Goal: Task Accomplishment & Management: Manage account settings

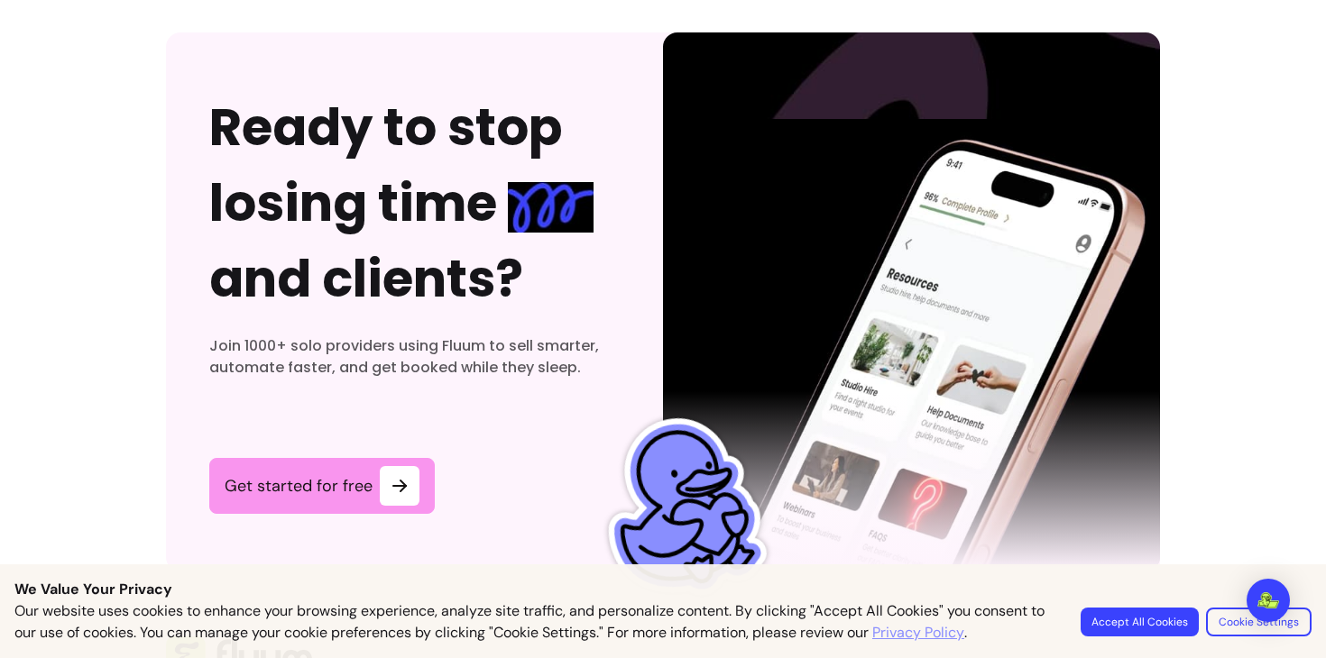
scroll to position [5309, 0]
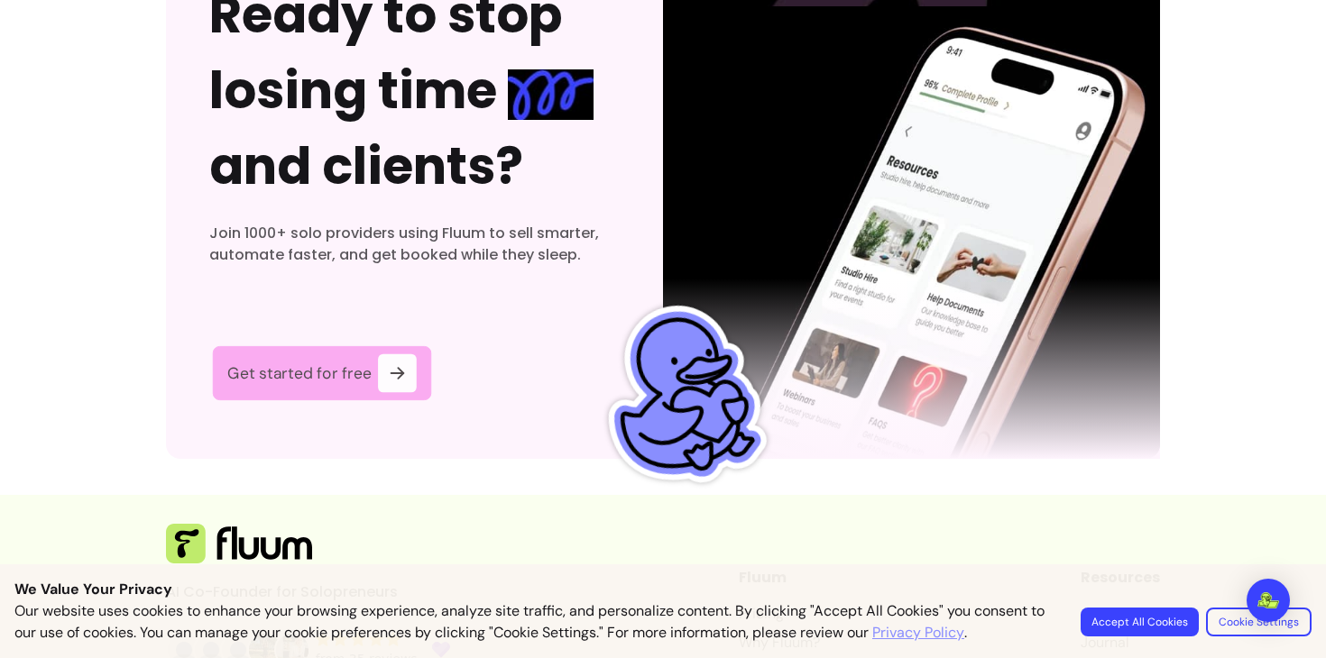
click at [405, 367] on icon at bounding box center [397, 374] width 21 height 21
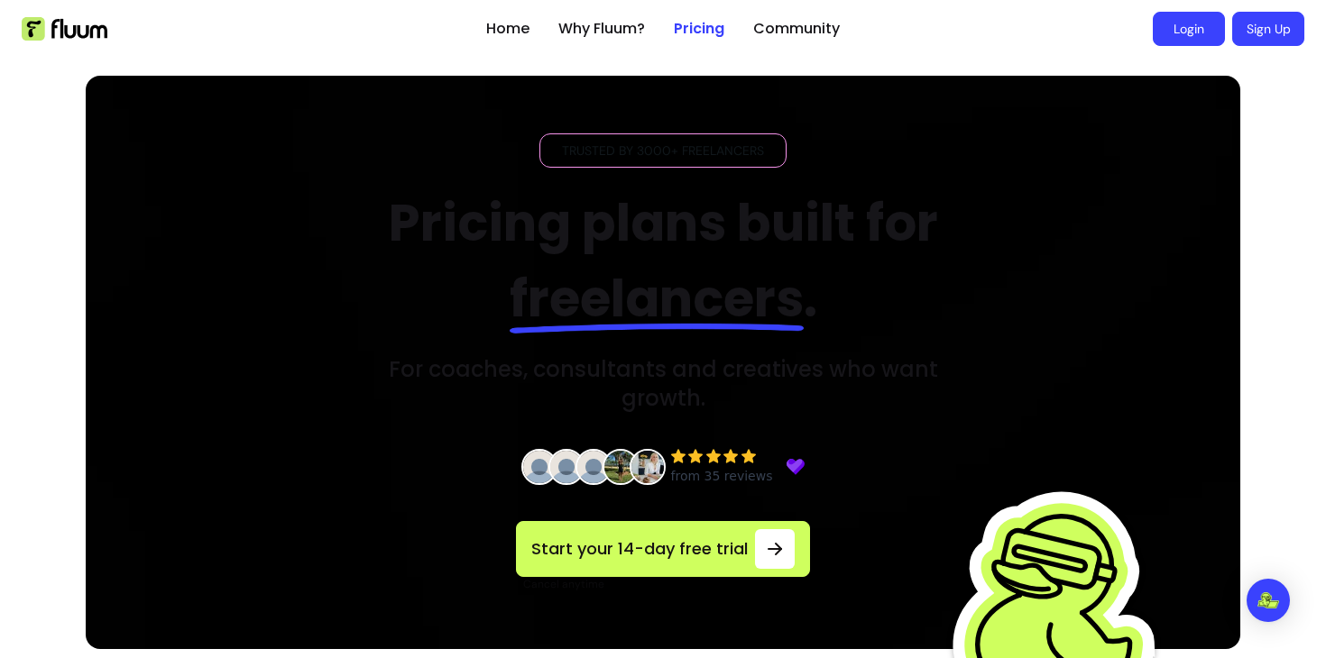
click at [1192, 35] on link "Login" at bounding box center [1189, 29] width 72 height 34
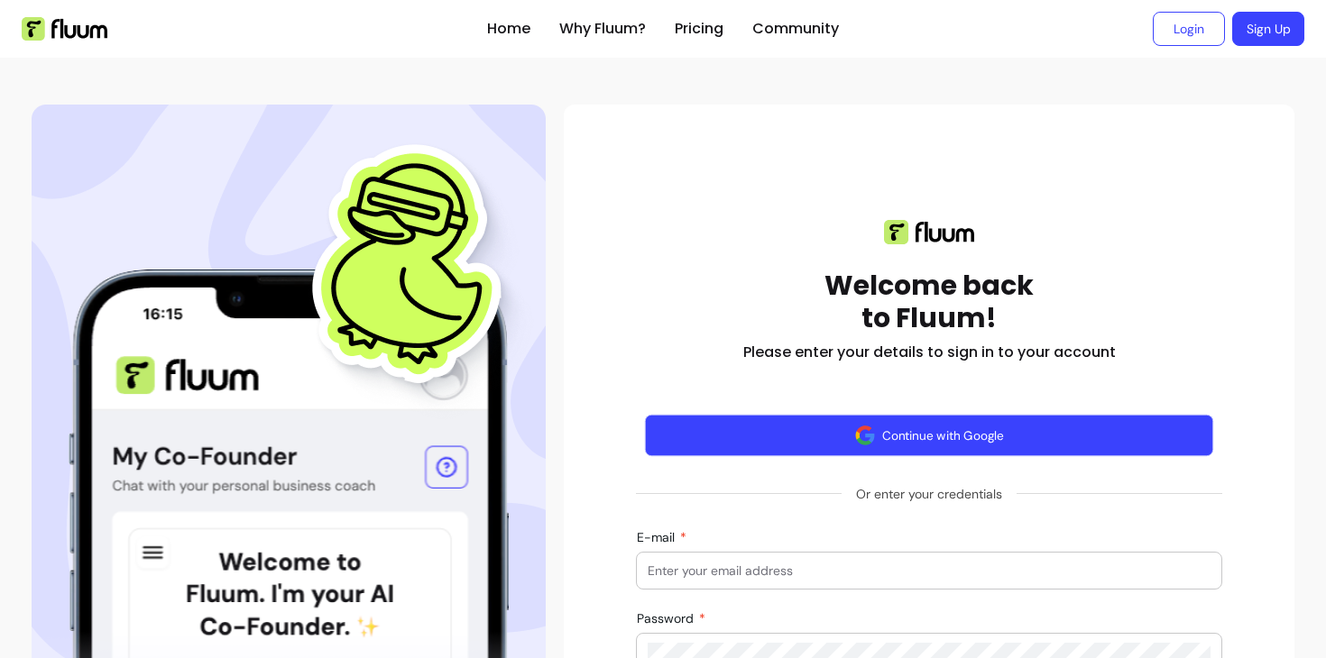
click at [1044, 442] on button "Continue with Google" at bounding box center [929, 436] width 569 height 42
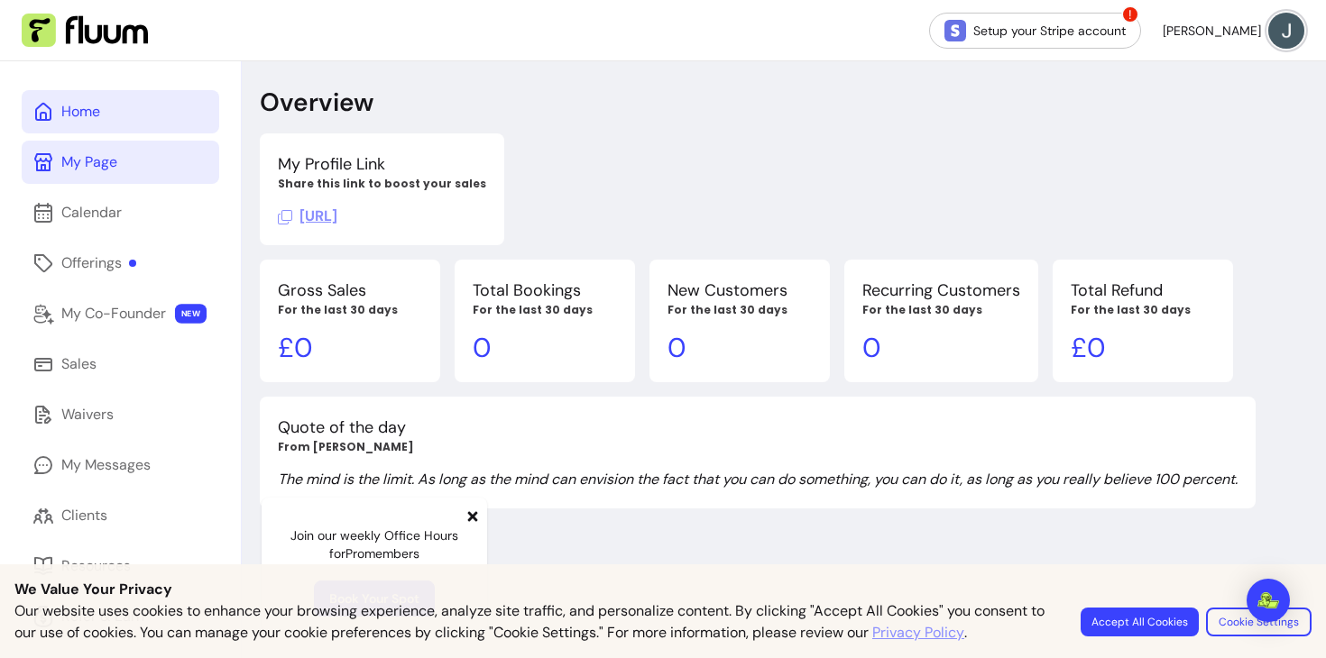
click at [160, 143] on link "My Page" at bounding box center [121, 162] width 198 height 43
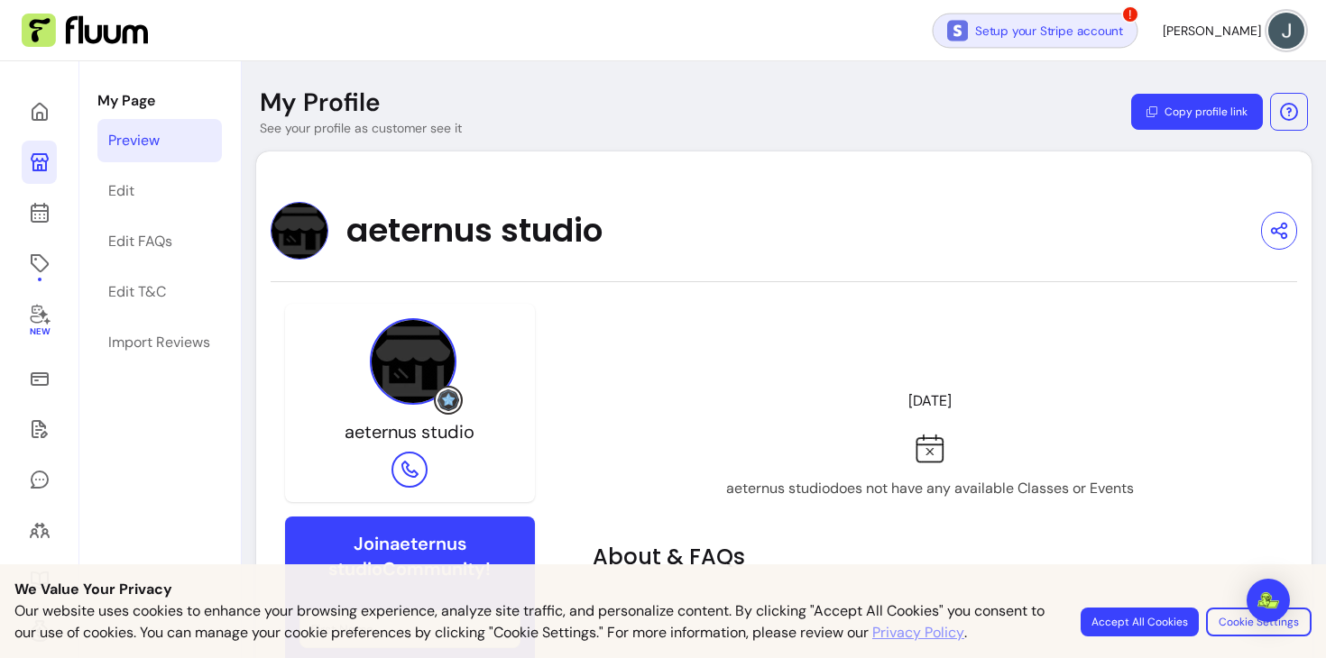
click at [1021, 32] on link "Setup your Stripe account" at bounding box center [1036, 30] width 206 height 35
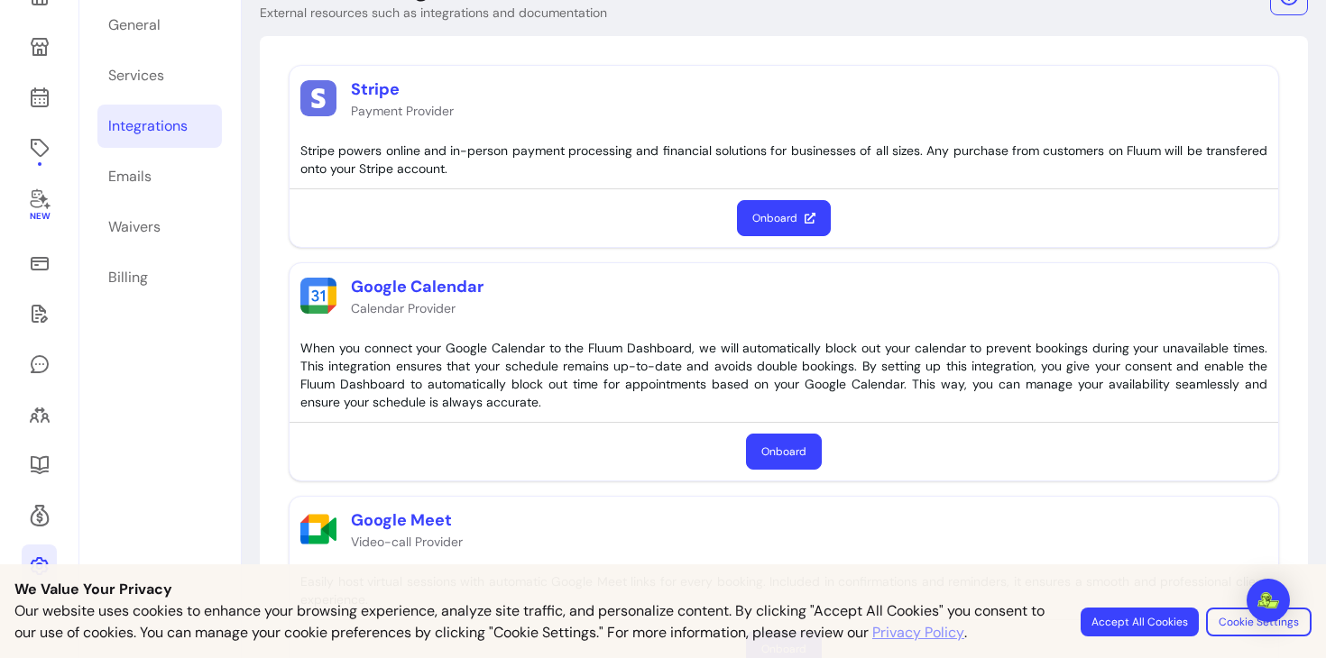
scroll to position [123, 0]
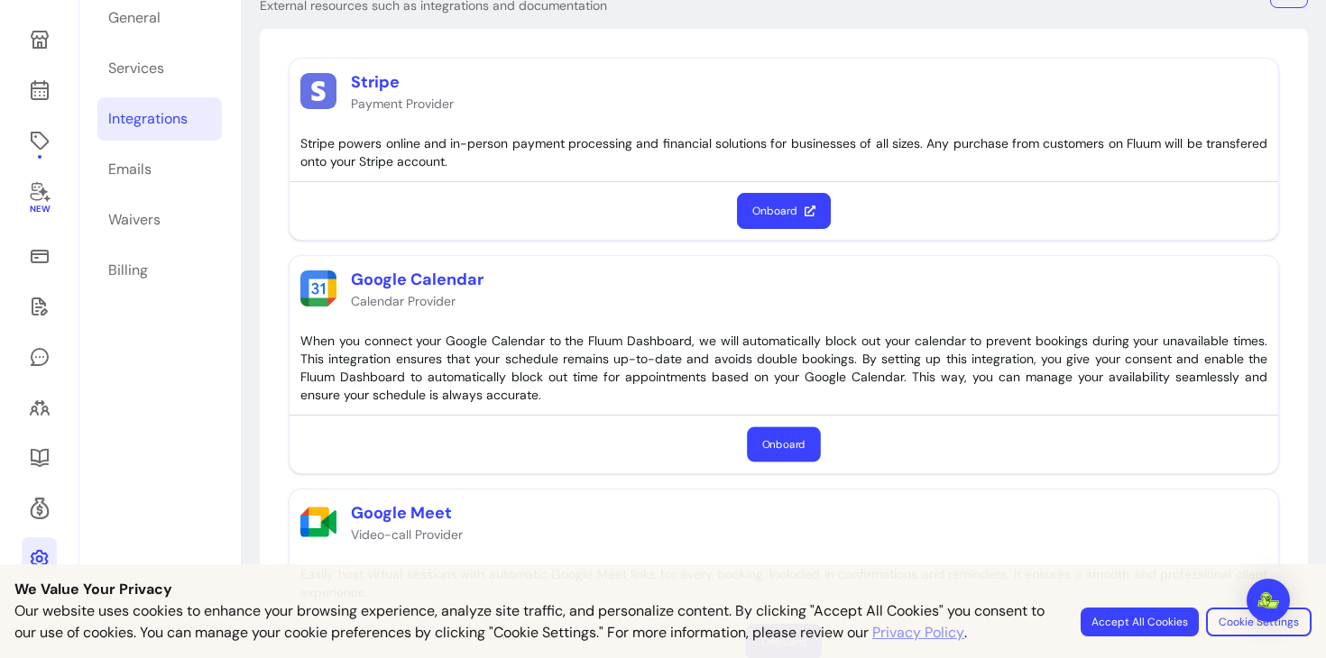
click at [777, 451] on button "Onboard" at bounding box center [783, 445] width 73 height 35
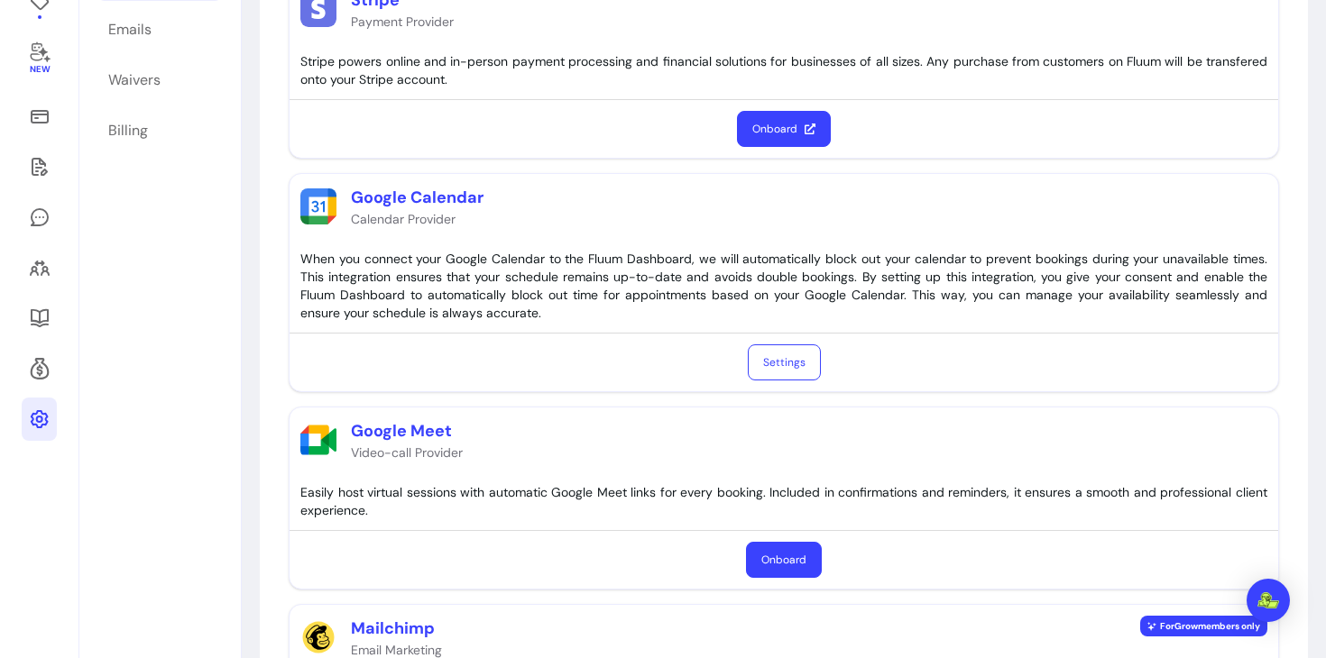
scroll to position [381, 0]
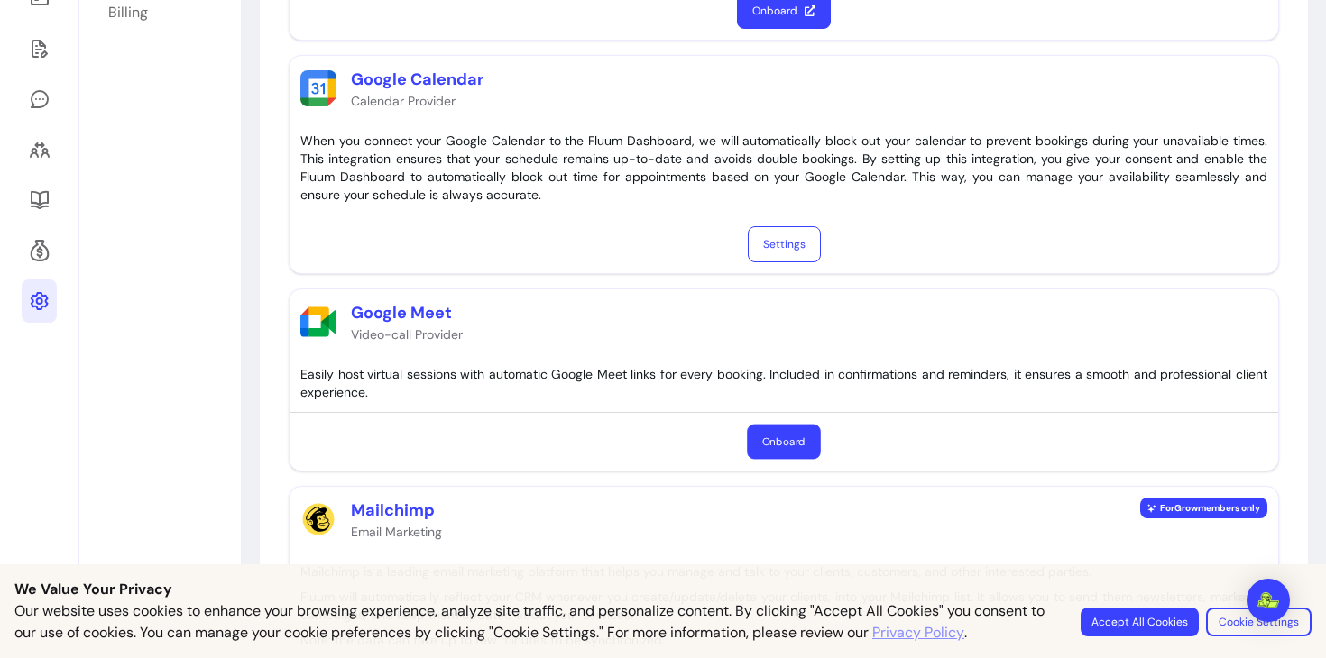
click at [796, 426] on button "Onboard" at bounding box center [783, 442] width 73 height 35
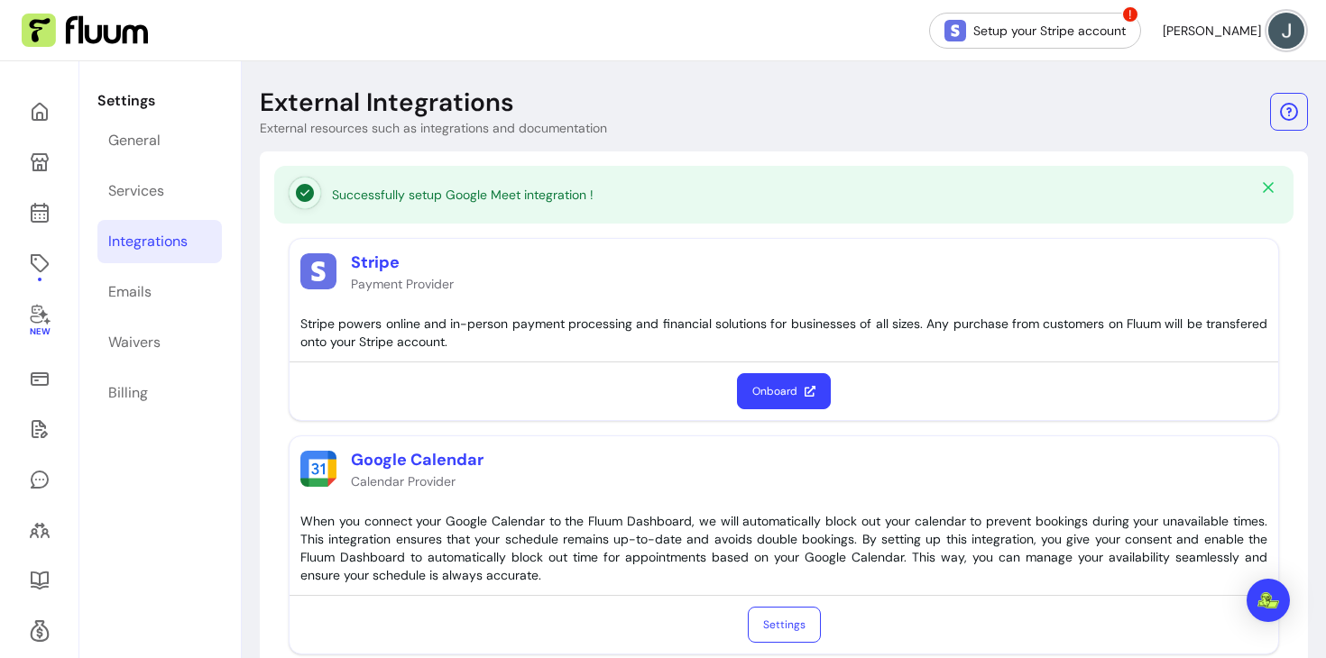
click at [796, 397] on button "Onboard" at bounding box center [784, 391] width 94 height 36
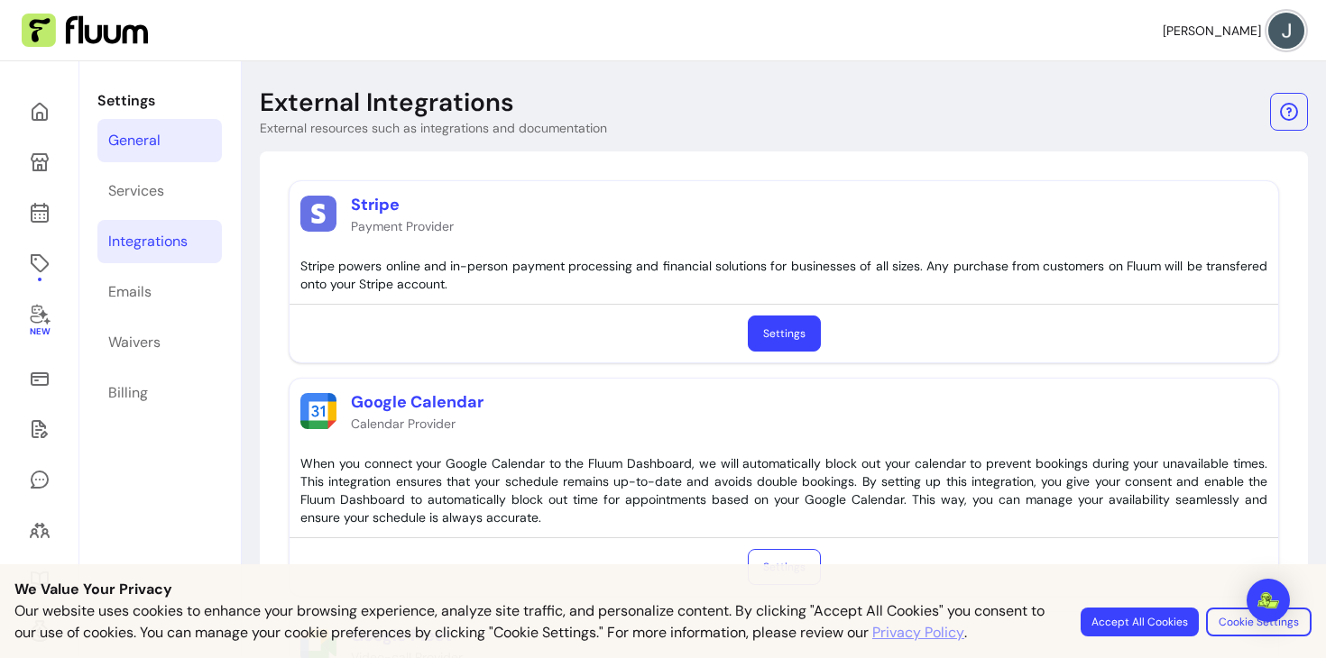
click at [149, 152] on link "General" at bounding box center [159, 140] width 124 height 43
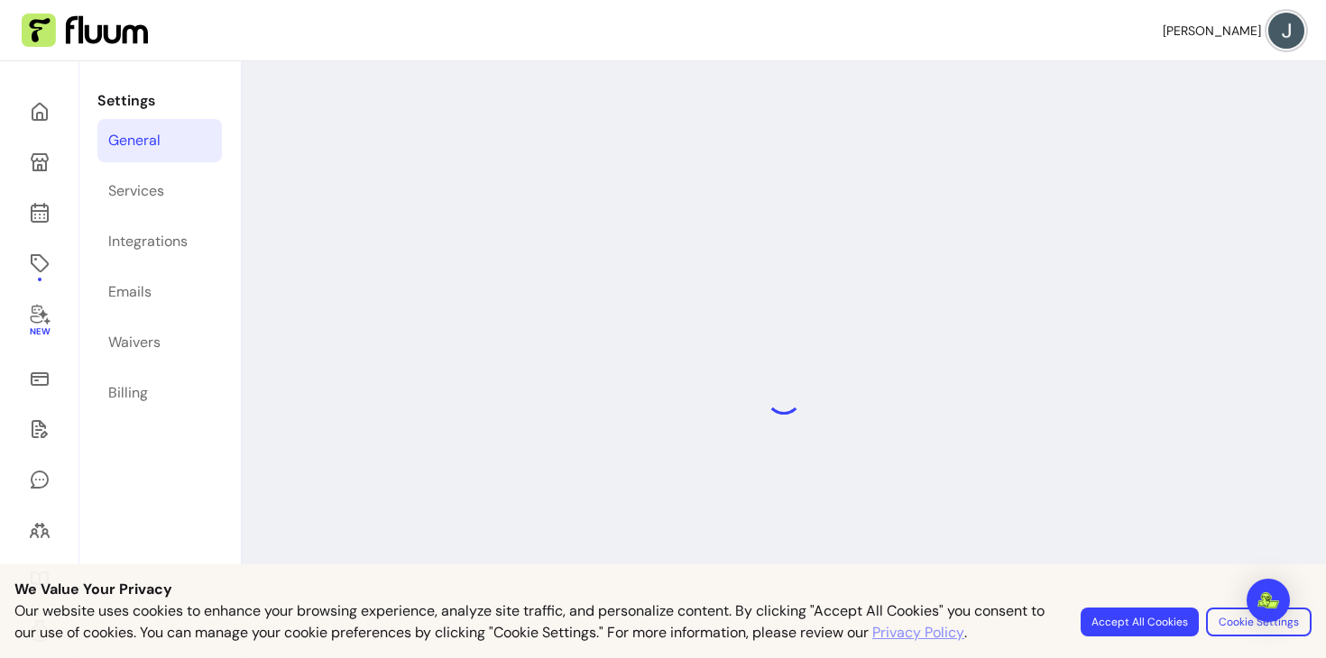
select select "**********"
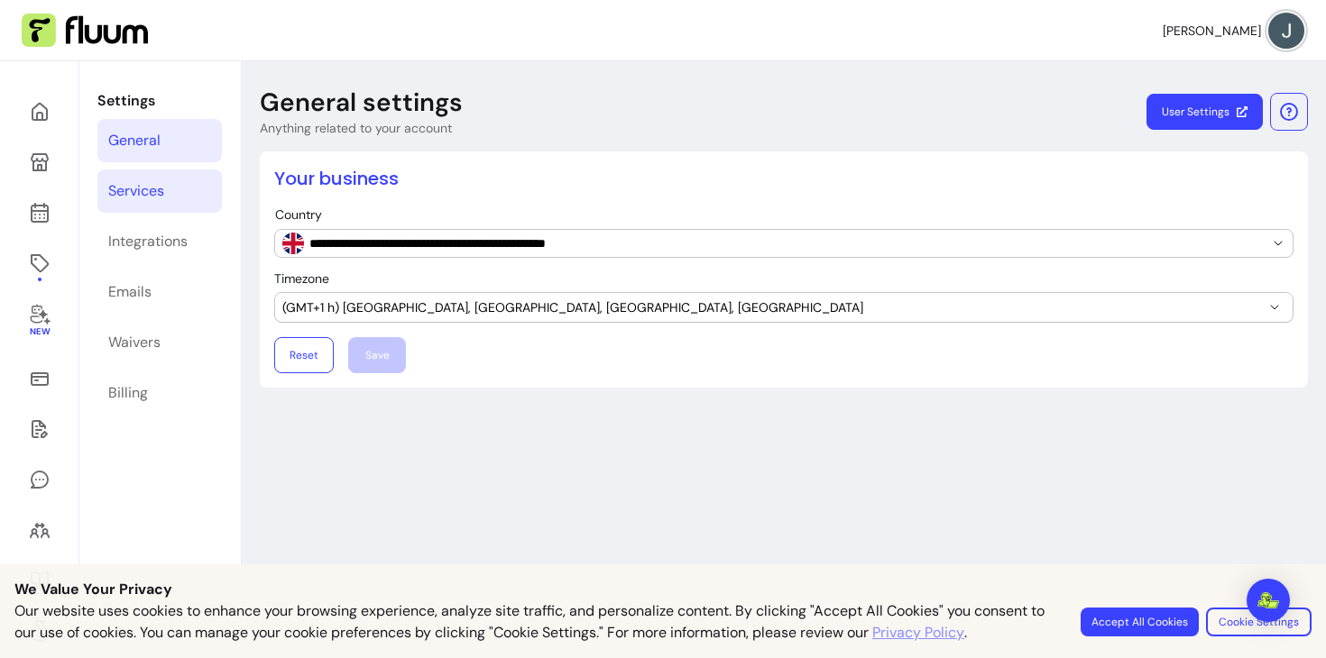
click at [155, 202] on link "Services" at bounding box center [159, 191] width 124 height 43
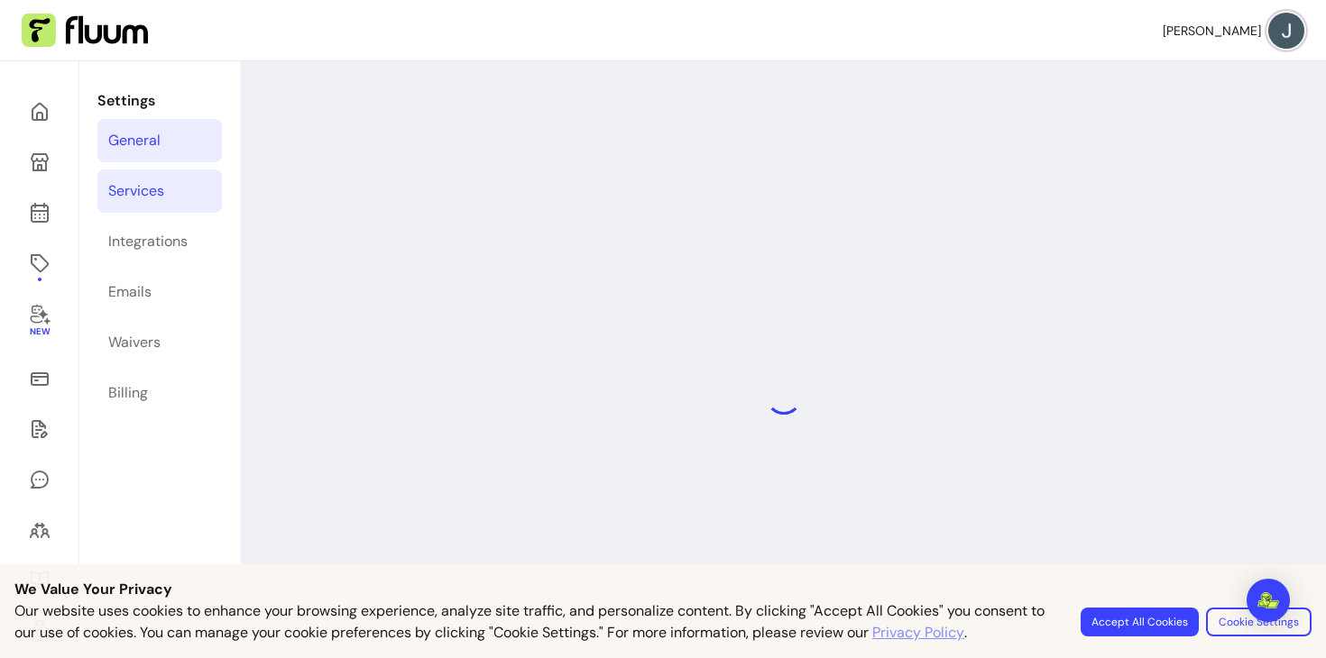
select select "***"
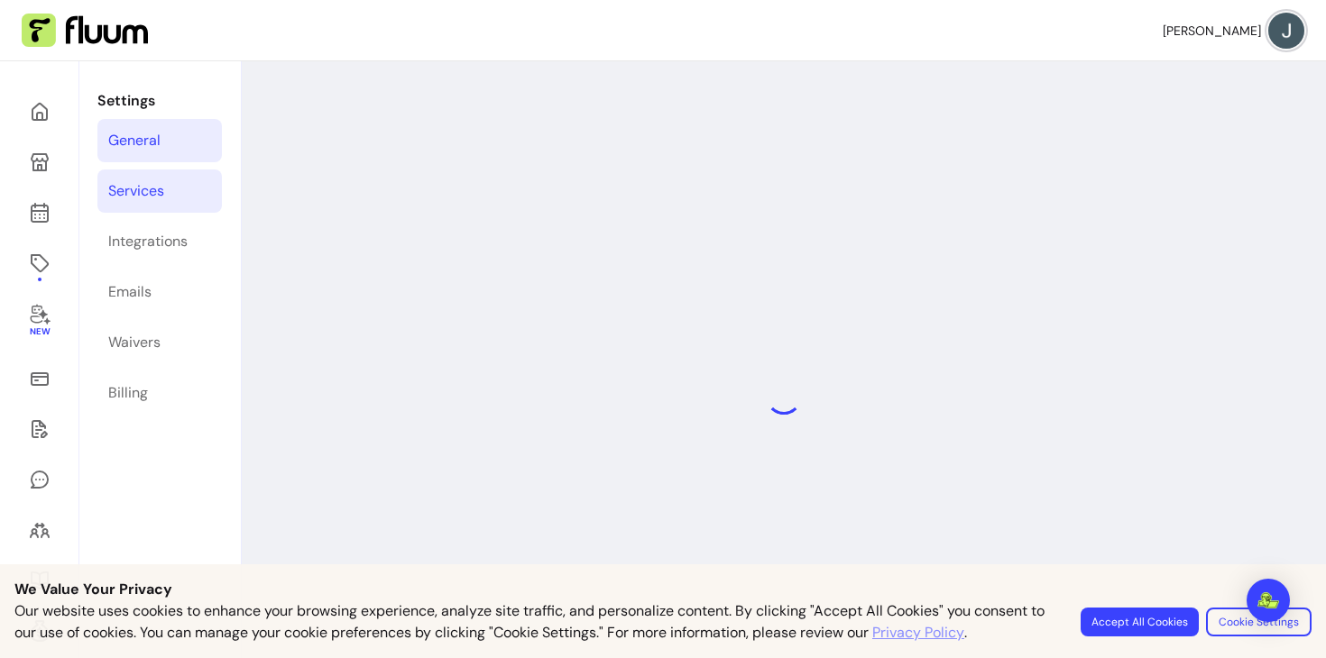
select select "***"
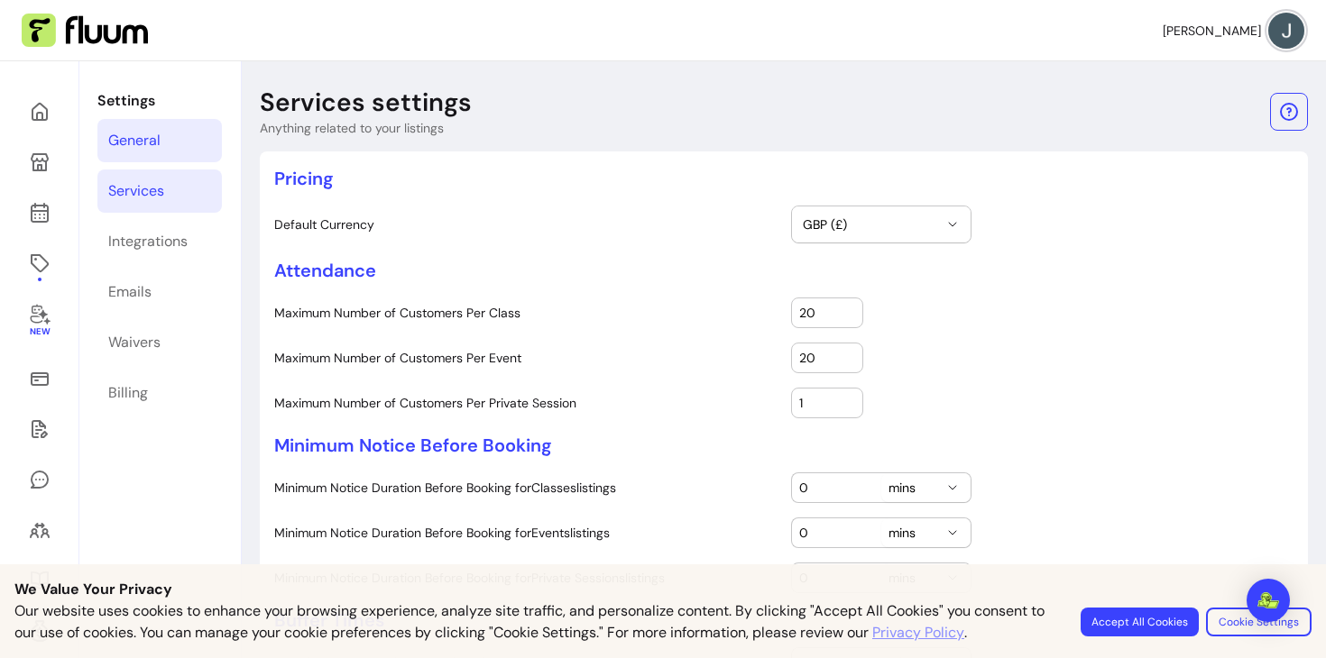
click at [134, 157] on link "General" at bounding box center [159, 140] width 124 height 43
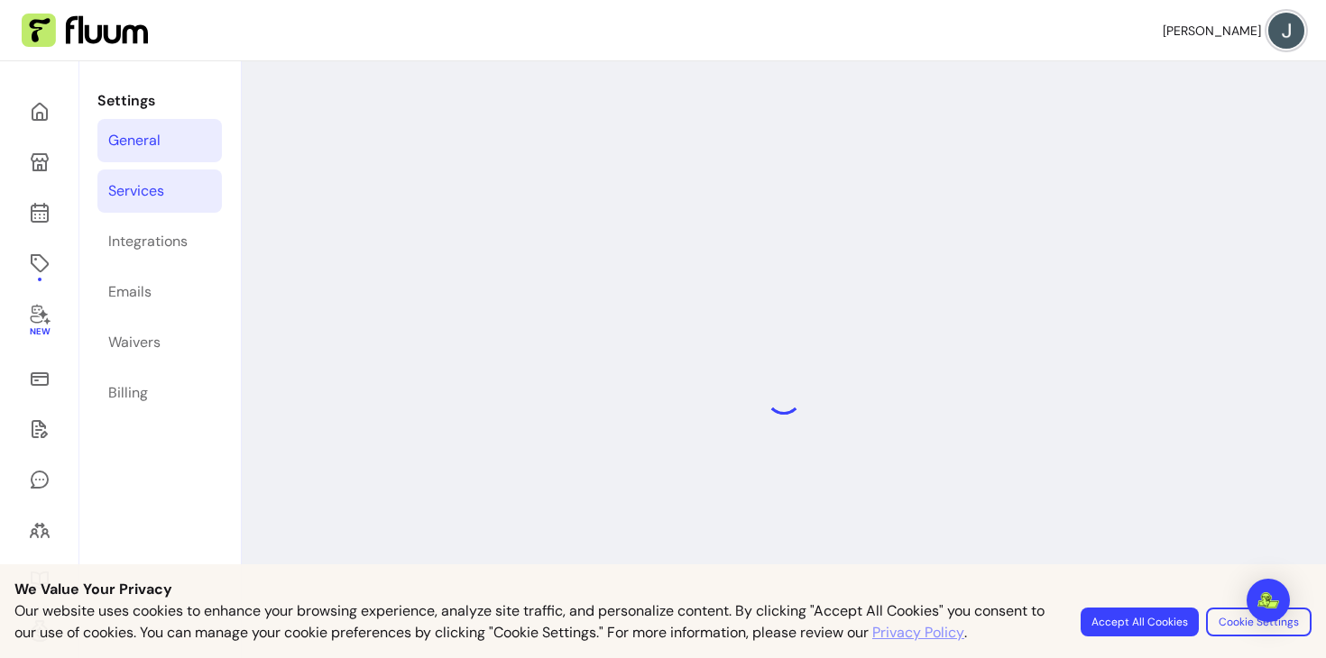
select select "**********"
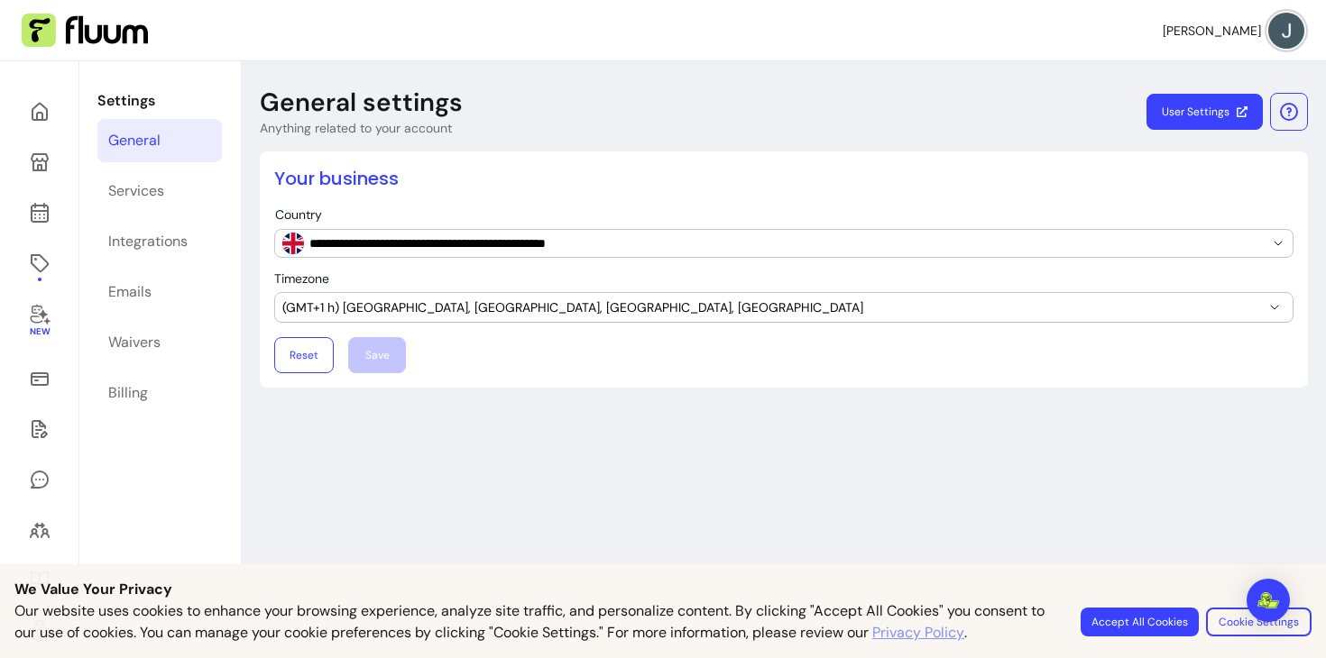
click at [443, 302] on span "(GMT+1 h) Dublin, Edinburgh, London, Lisbon" at bounding box center [772, 308] width 981 height 18
click at [624, 106] on header "General settings Anything related to your account User Settings" at bounding box center [784, 112] width 1048 height 51
click at [173, 171] on link "Services" at bounding box center [159, 191] width 124 height 43
select select "***"
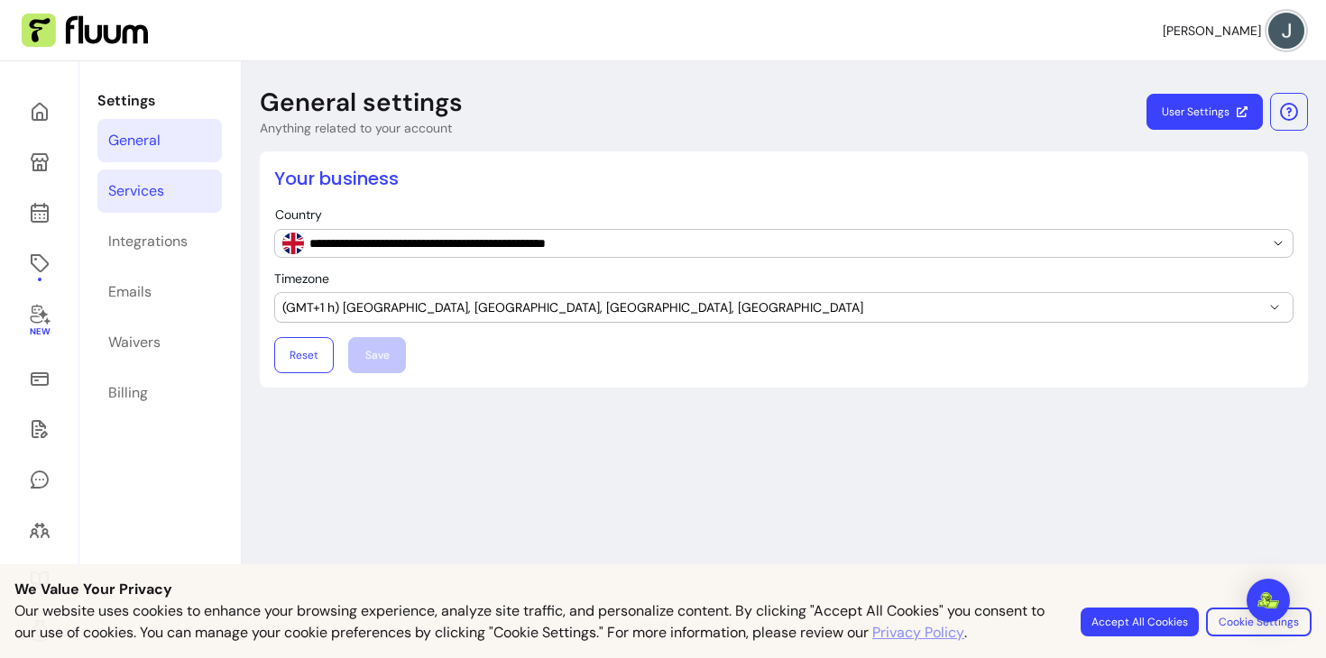
select select "***"
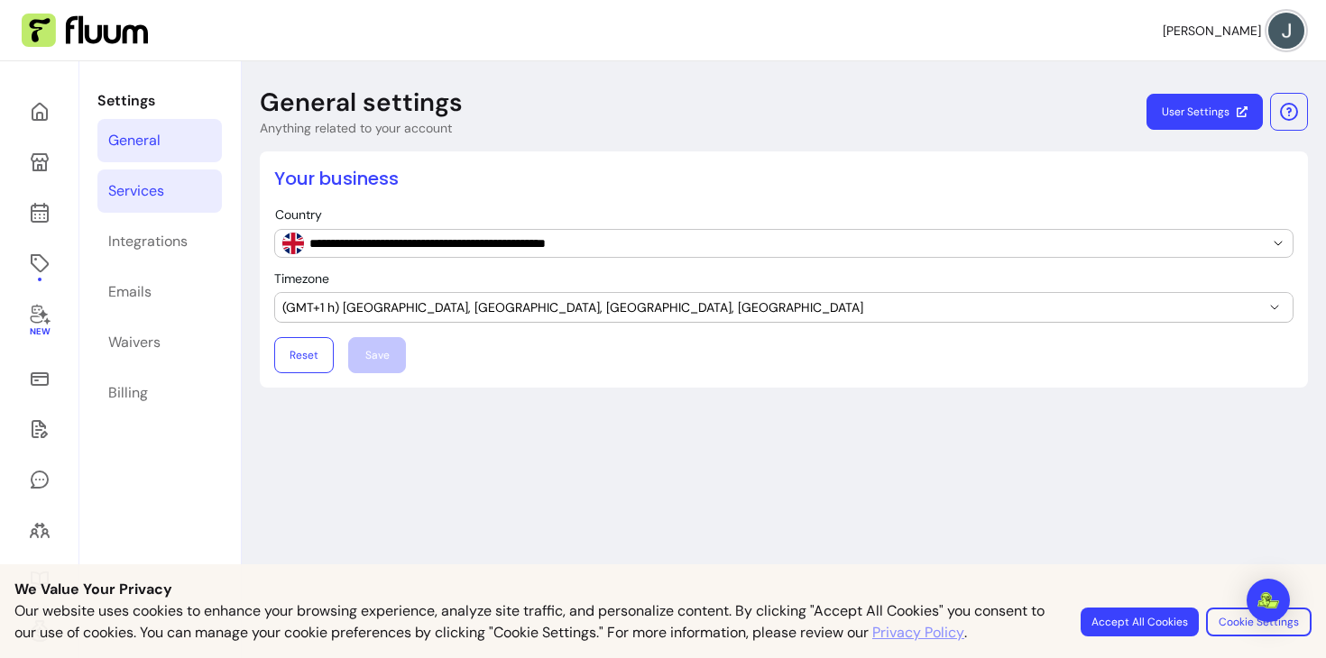
select select "***"
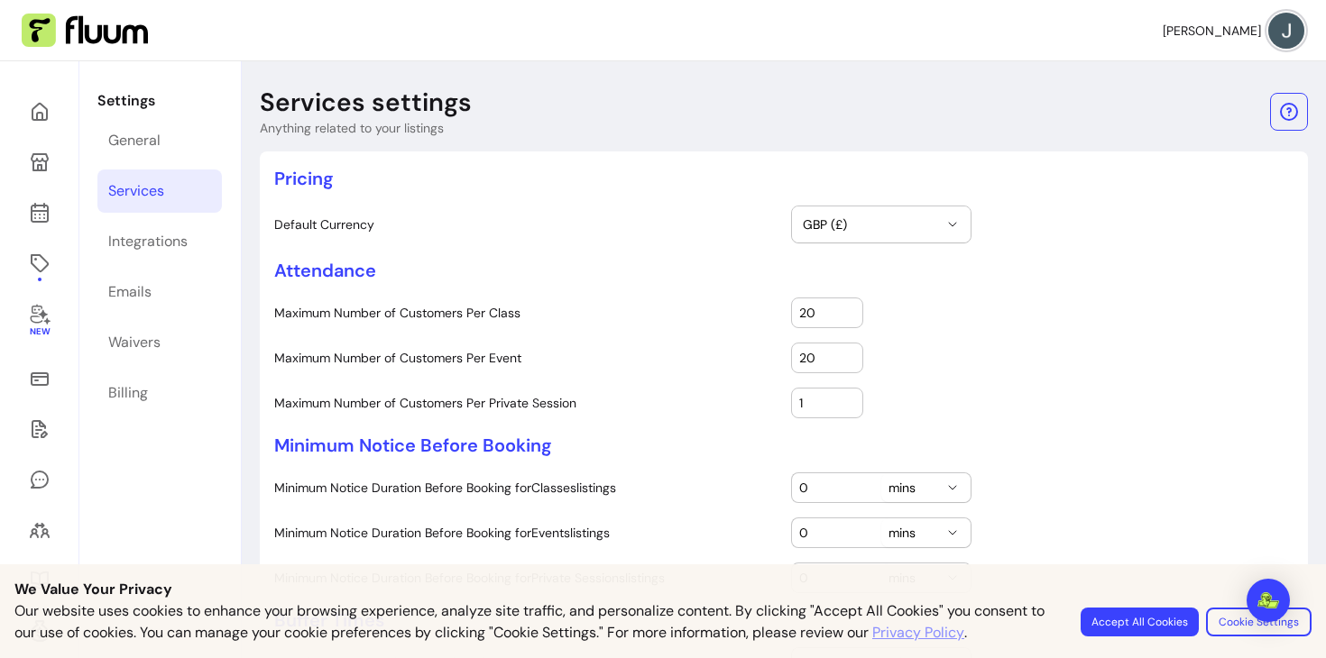
click at [912, 332] on div "Pricing Default Currency GBP (£) Attendance Maximum Number of Customers Per Cla…" at bounding box center [783, 592] width 1019 height 853
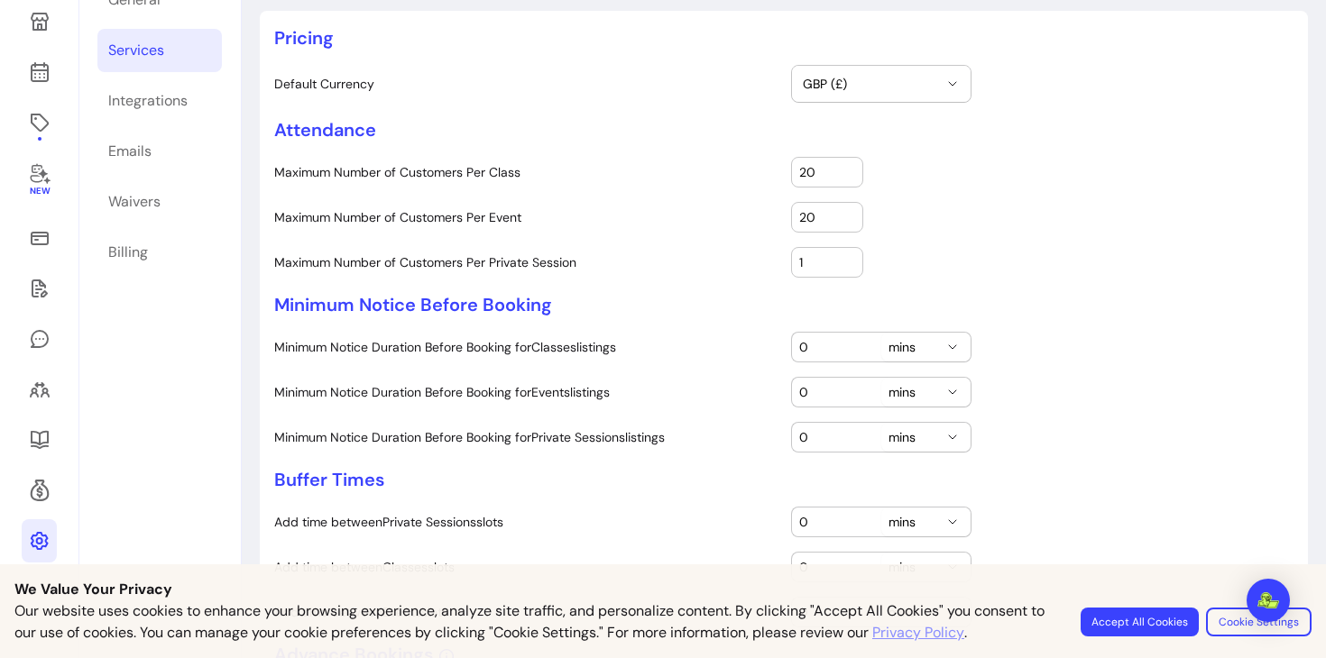
scroll to position [143, 0]
click at [804, 338] on input "0" at bounding box center [836, 345] width 75 height 18
click at [934, 253] on div "1" at bounding box center [1042, 260] width 502 height 31
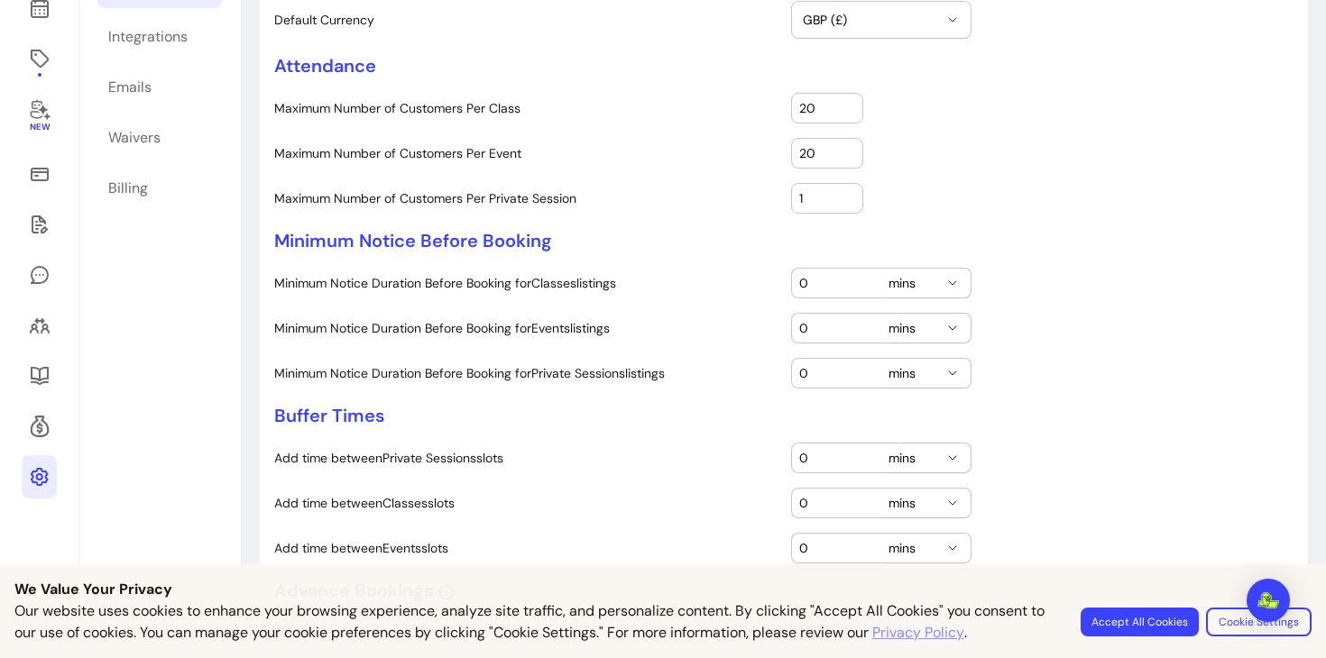
scroll to position [146, 0]
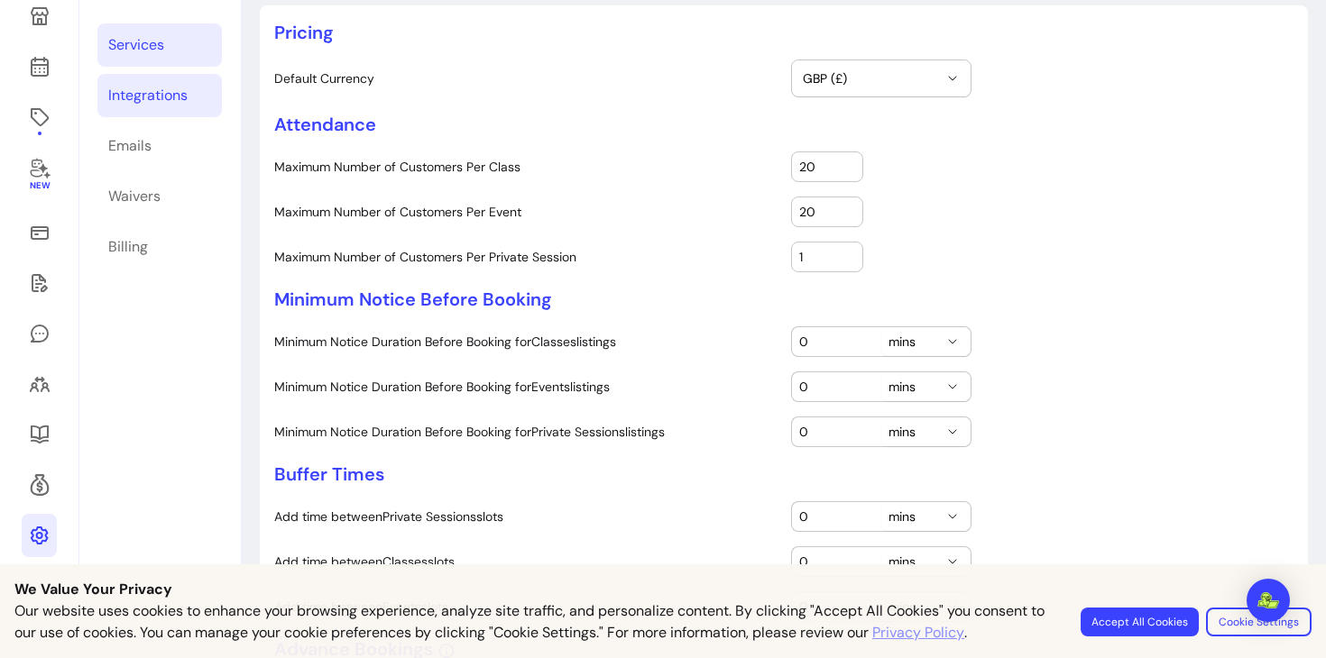
click at [189, 111] on link "Integrations" at bounding box center [159, 95] width 124 height 43
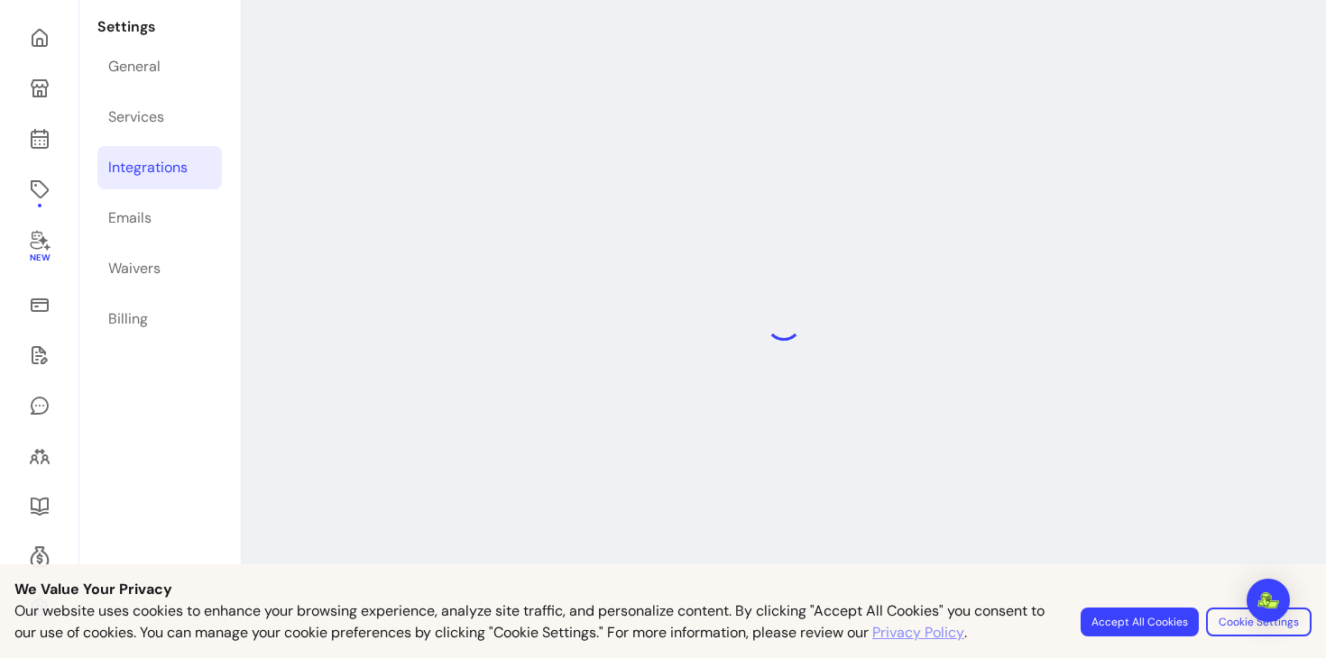
scroll to position [61, 0]
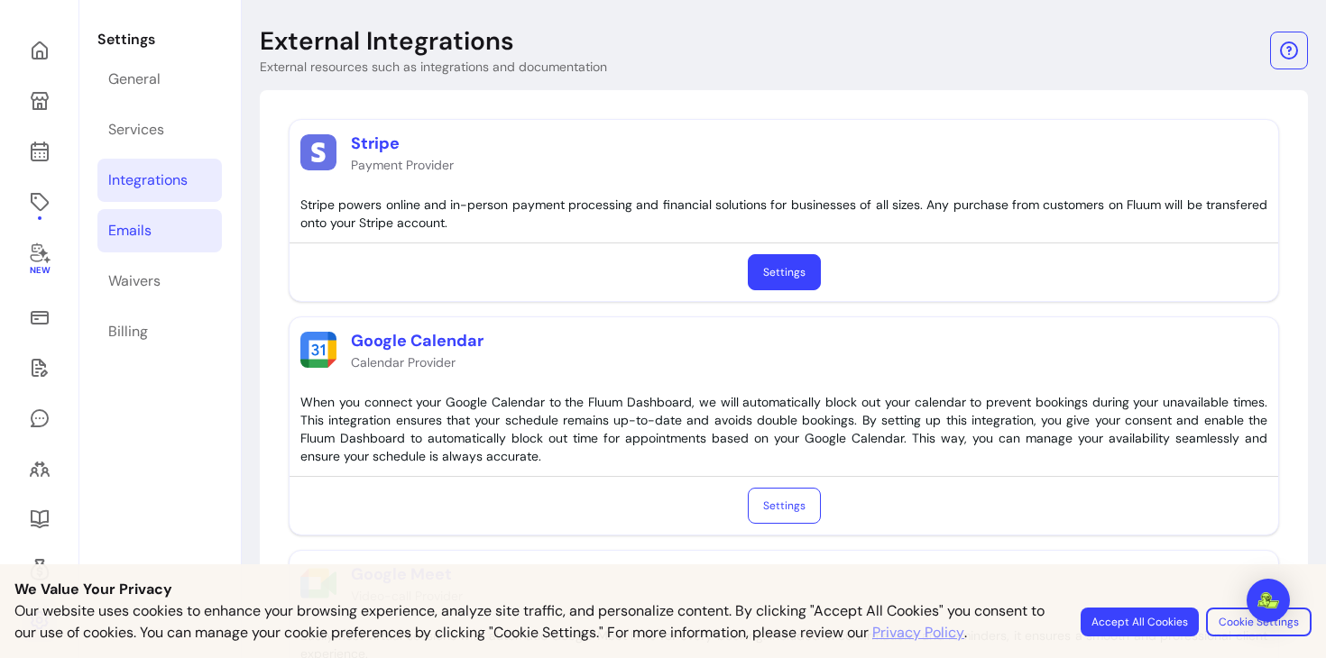
click at [197, 220] on link "Emails" at bounding box center [159, 230] width 124 height 43
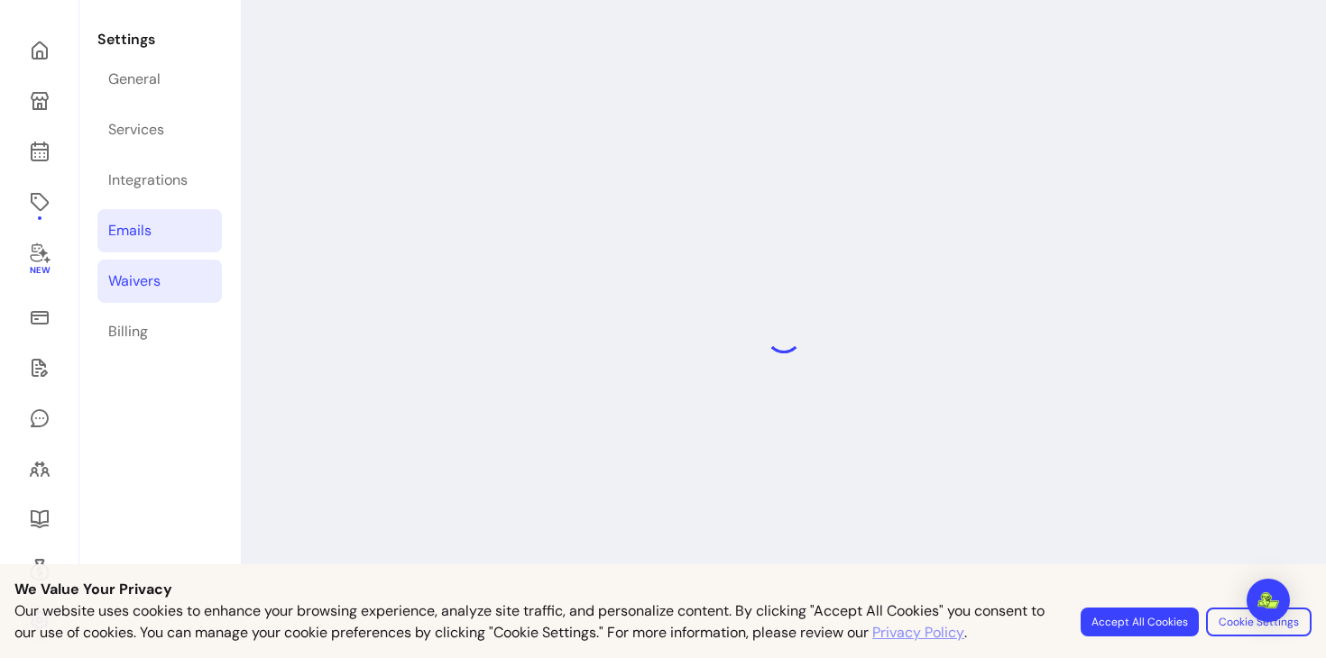
select select "**********"
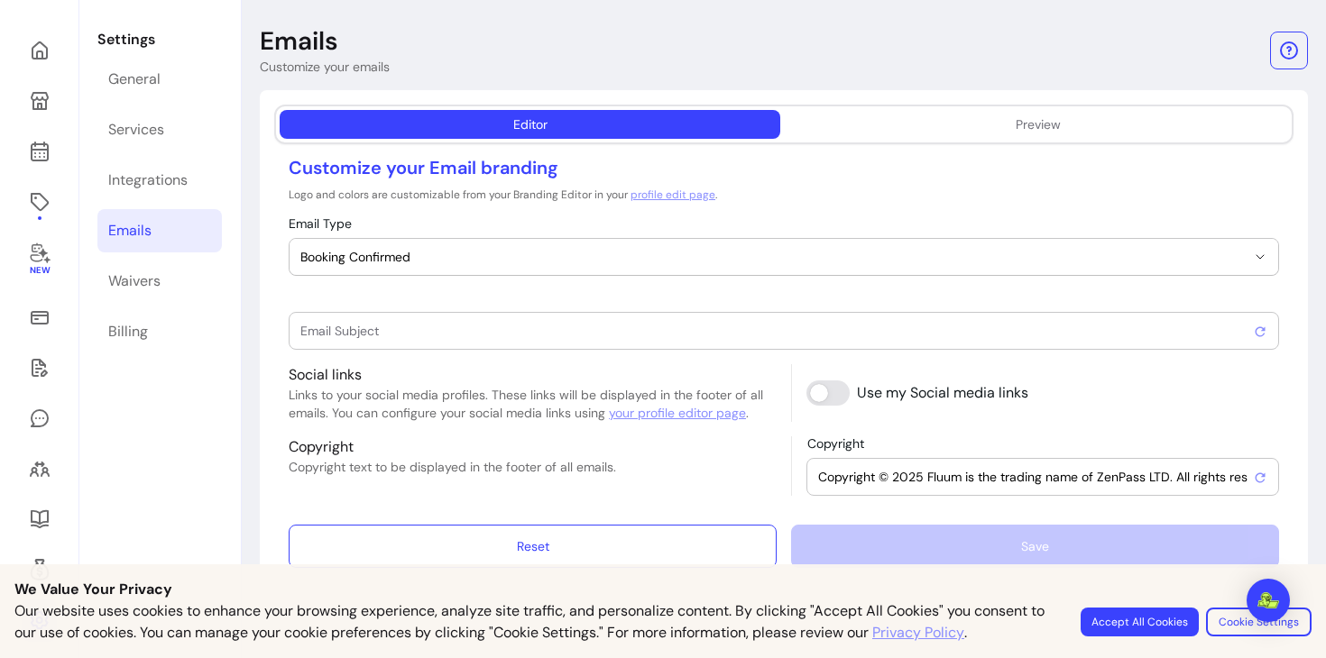
type input "Booking confirmed !"
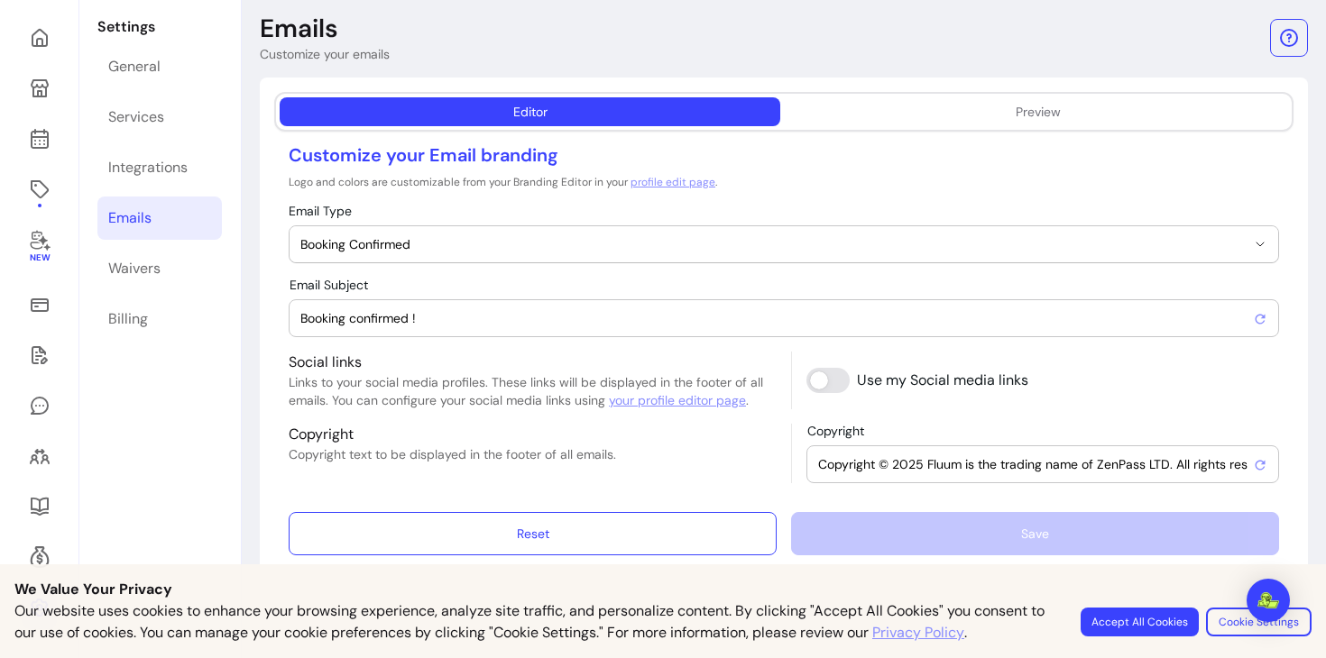
scroll to position [70, 0]
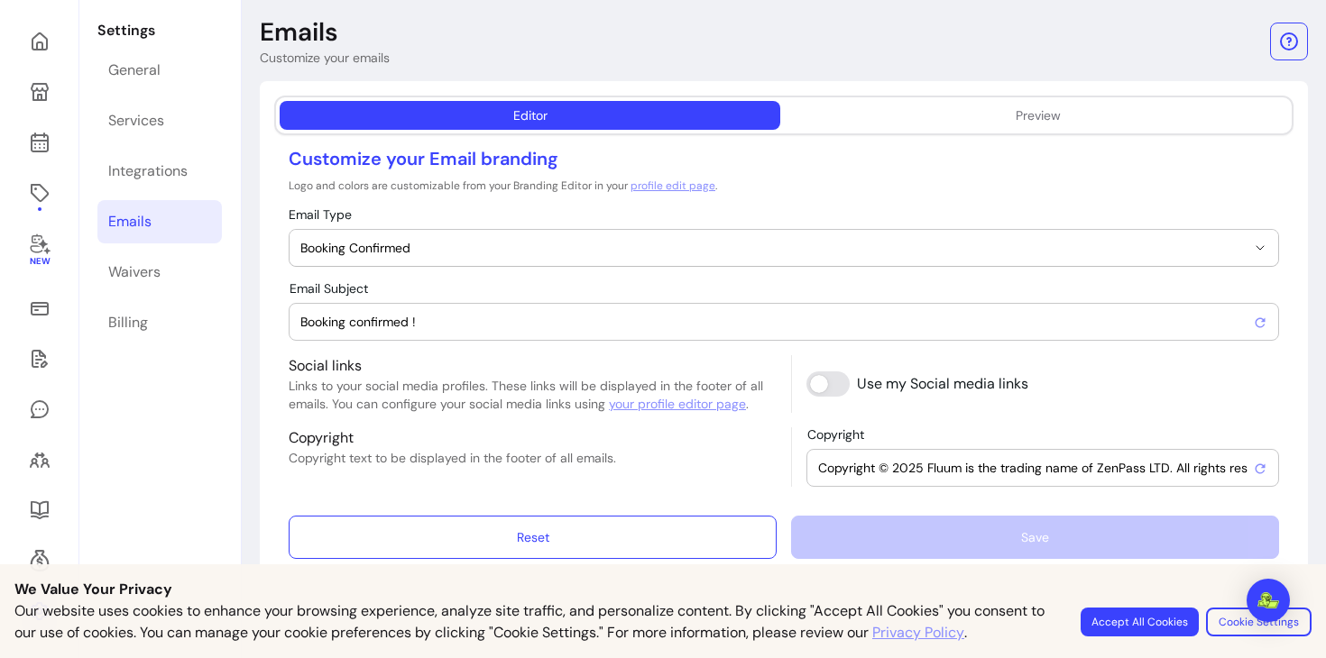
click at [59, 38] on div "New" at bounding box center [39, 326] width 79 height 671
click at [135, 69] on div "General" at bounding box center [134, 71] width 52 height 22
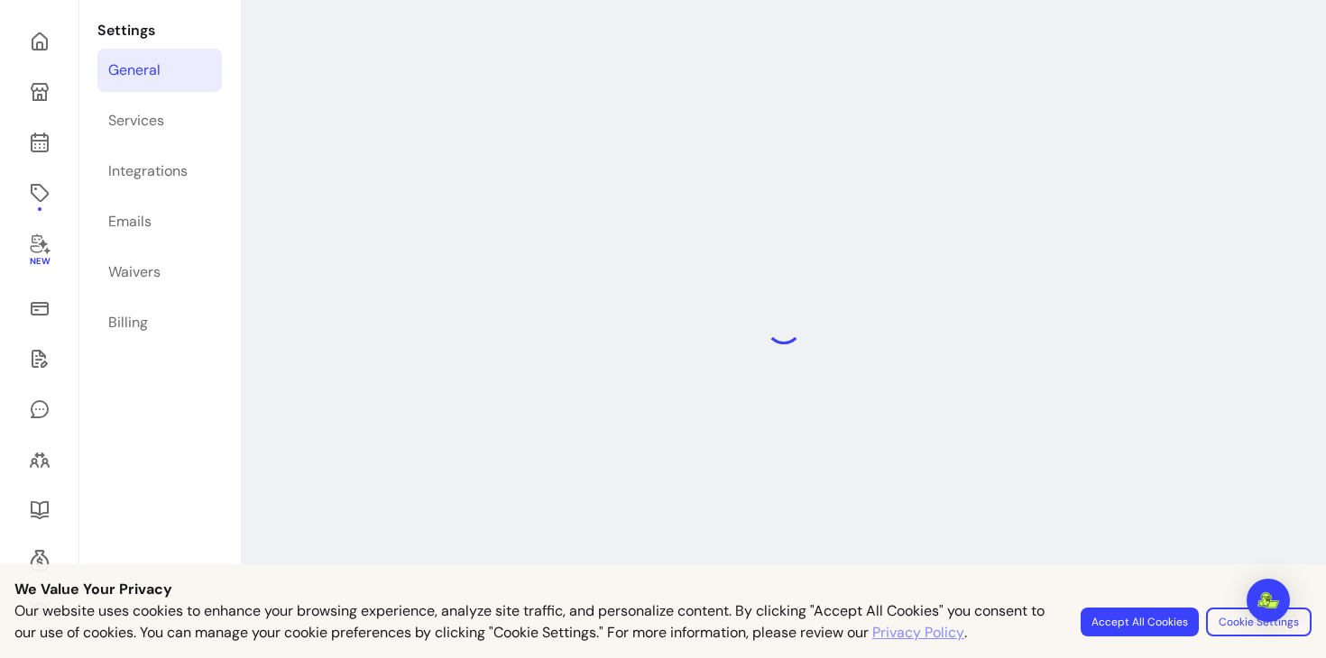
scroll to position [61, 0]
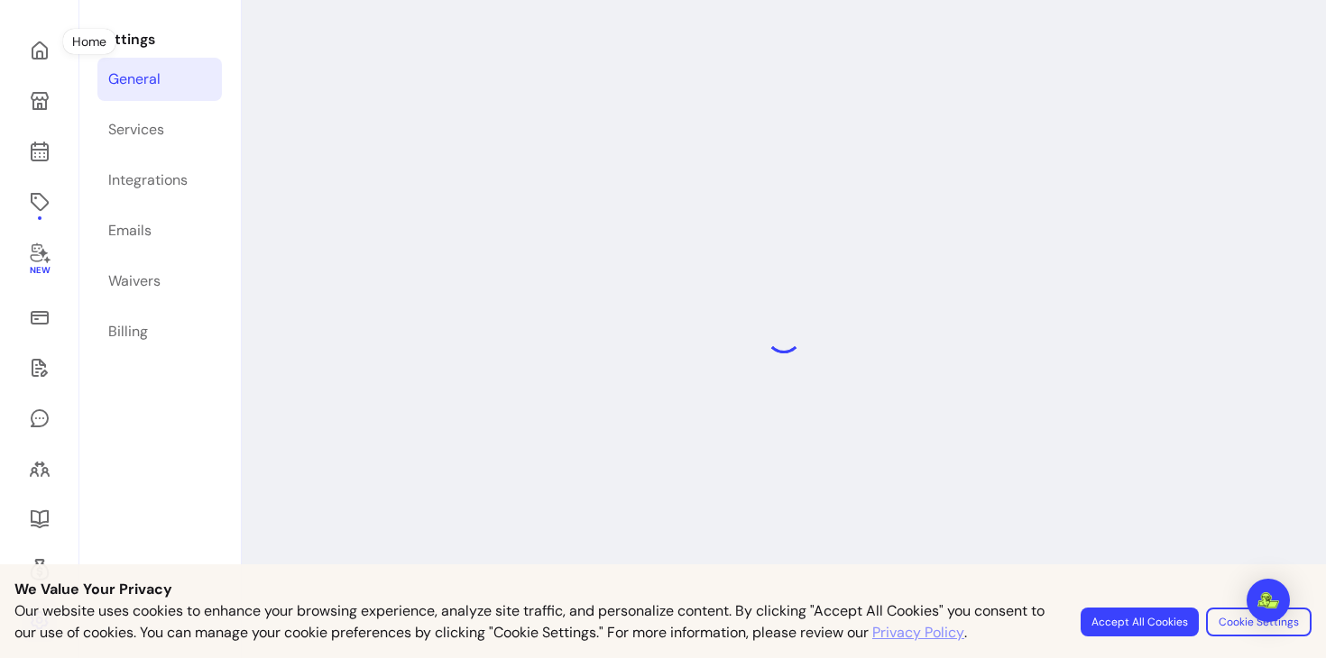
select select "**********"
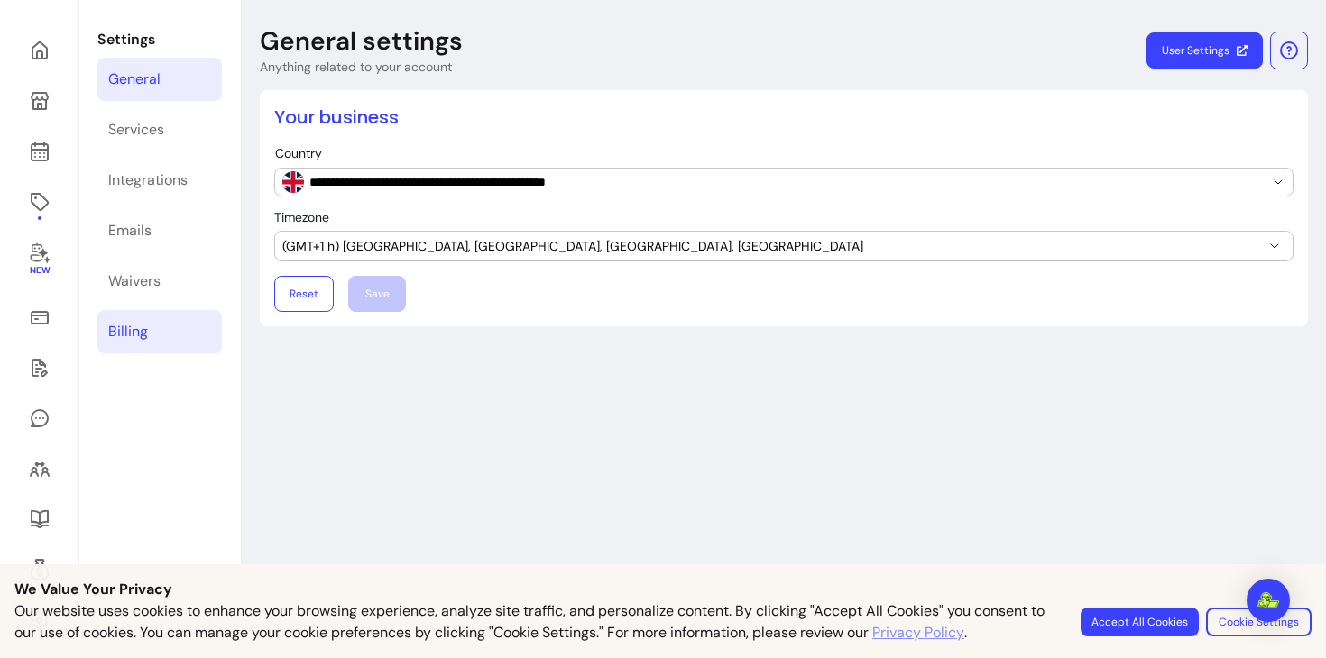
click at [153, 339] on link "Billing" at bounding box center [159, 331] width 124 height 43
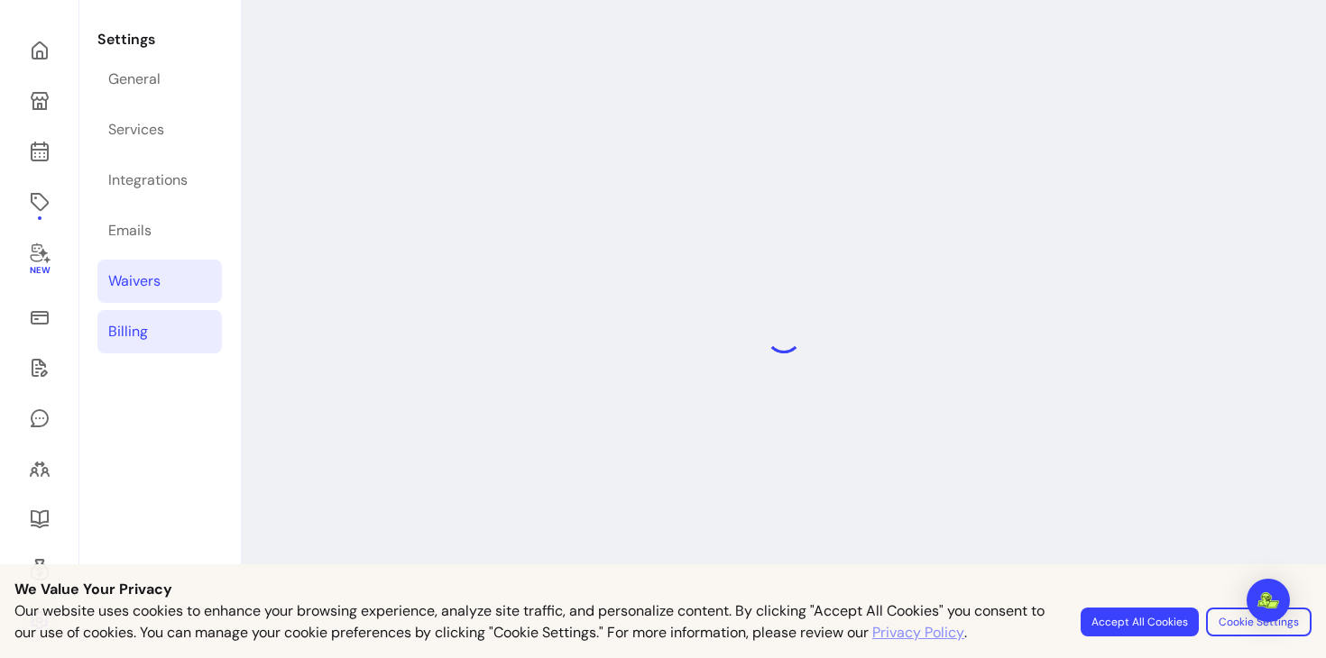
click at [170, 289] on link "Waivers" at bounding box center [159, 281] width 124 height 43
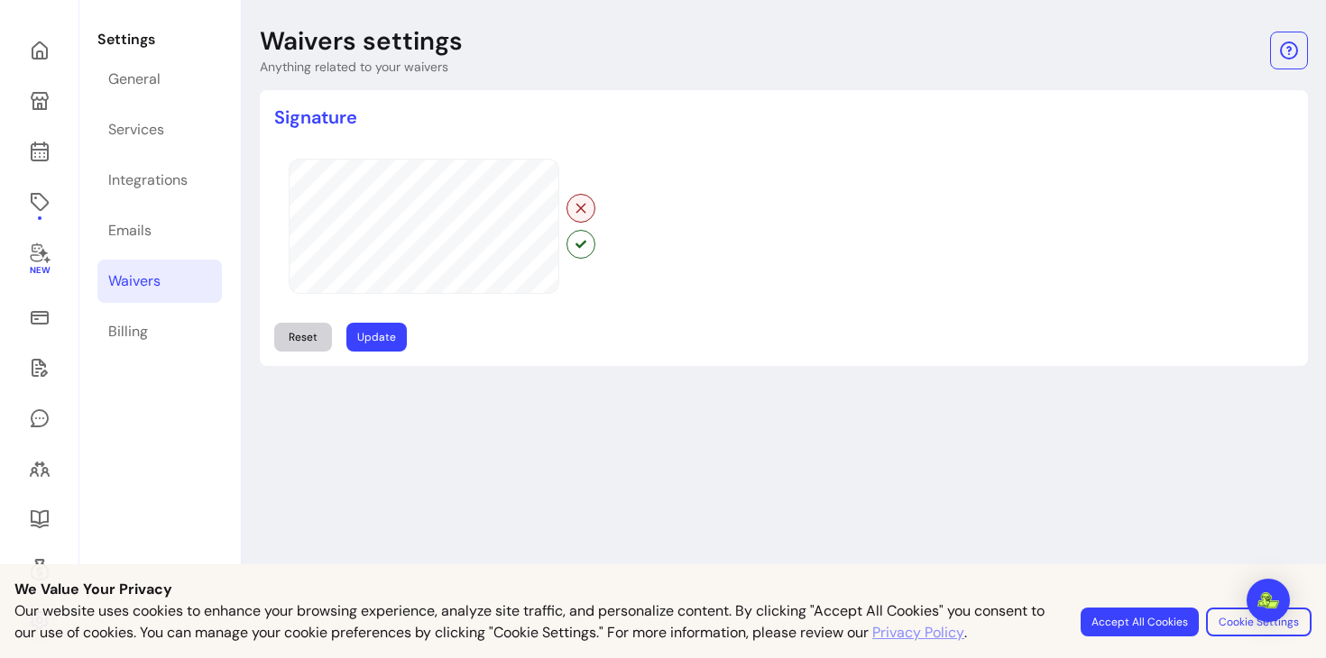
click at [585, 211] on icon "button" at bounding box center [581, 208] width 14 height 14
click at [582, 210] on icon "button" at bounding box center [581, 208] width 14 height 14
click at [992, 32] on header "Waivers settings Anything related to your waivers" at bounding box center [784, 50] width 1048 height 51
click at [579, 206] on icon "button" at bounding box center [581, 208] width 14 height 14
click at [582, 205] on icon "button" at bounding box center [581, 208] width 14 height 14
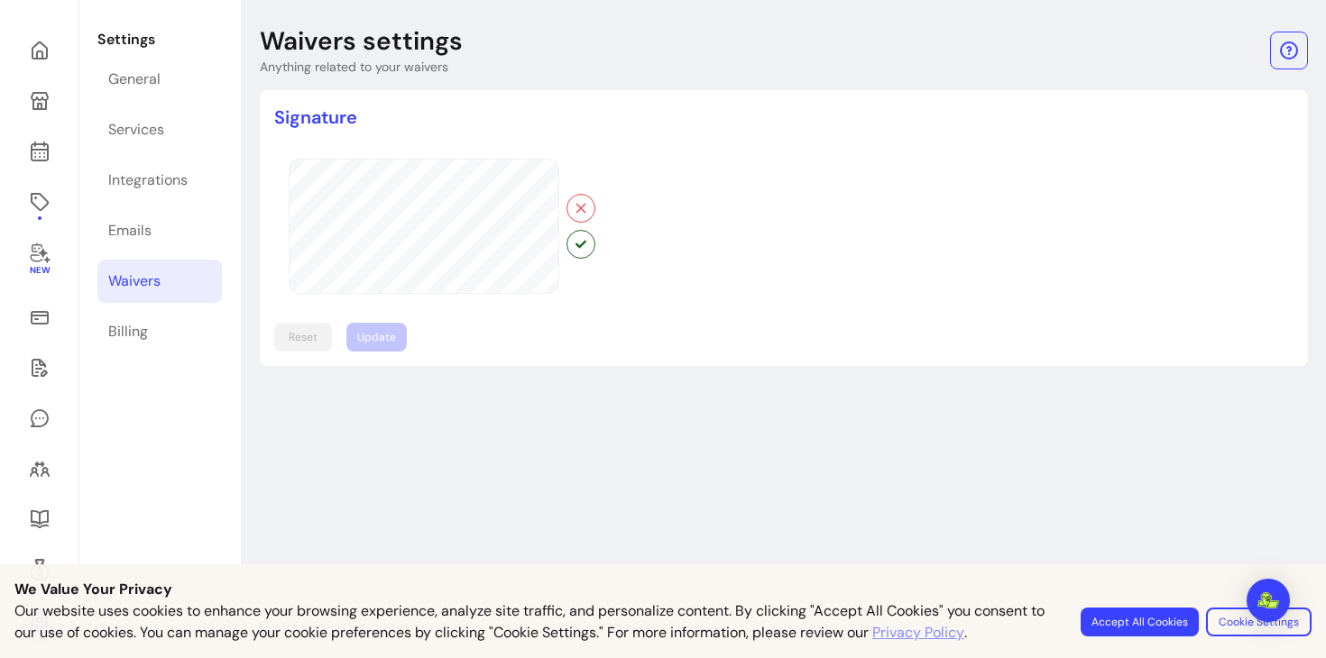
click at [284, 165] on div at bounding box center [442, 226] width 336 height 164
click at [568, 205] on button "button" at bounding box center [580, 208] width 29 height 29
click at [585, 208] on icon "button" at bounding box center [581, 208] width 14 height 14
click at [616, 203] on div at bounding box center [783, 226] width 1019 height 164
click at [591, 204] on button "button" at bounding box center [580, 208] width 29 height 29
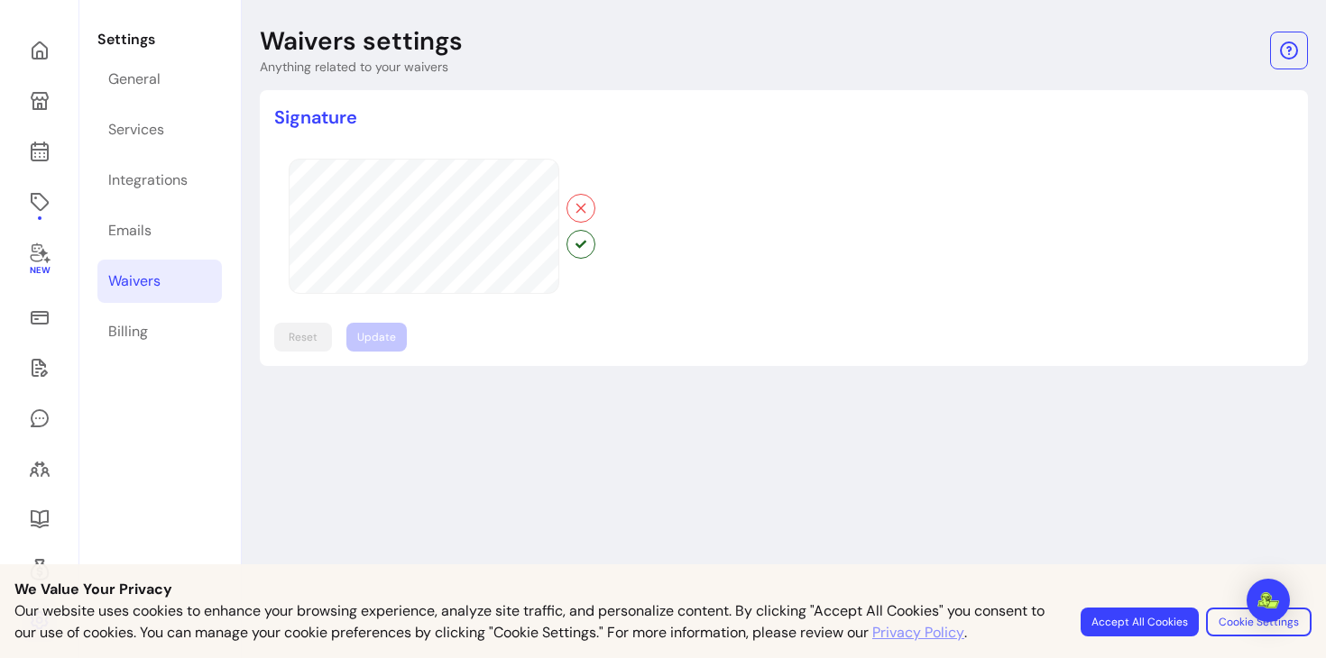
click at [405, 155] on div at bounding box center [442, 226] width 336 height 164
click at [570, 206] on button "button" at bounding box center [580, 208] width 28 height 28
click at [588, 205] on button "button" at bounding box center [580, 208] width 29 height 29
click at [589, 203] on button "button" at bounding box center [580, 208] width 28 height 28
click at [573, 206] on button "button" at bounding box center [580, 208] width 28 height 28
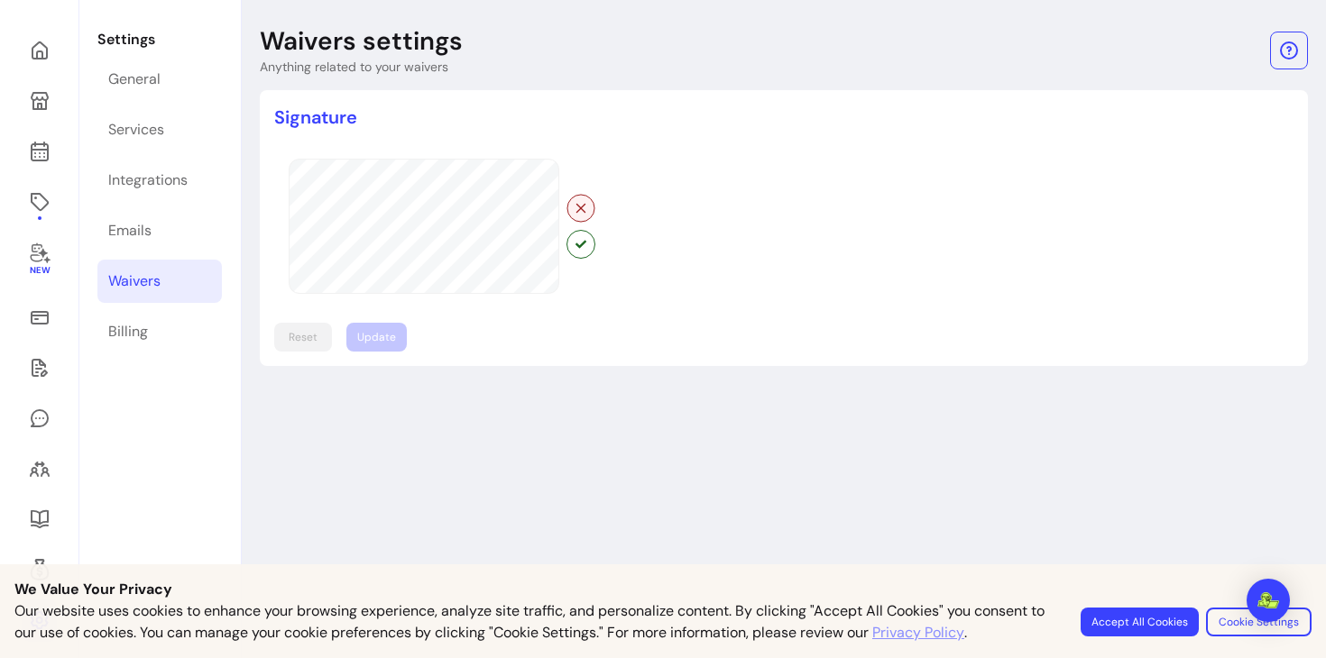
click at [579, 207] on icon "button" at bounding box center [674, 254] width 198 height 166
click at [574, 207] on icon "button" at bounding box center [581, 208] width 14 height 14
click at [577, 208] on icon "button" at bounding box center [581, 208] width 14 height 14
click at [400, 124] on div "Signature Reset Update" at bounding box center [783, 228] width 1019 height 247
click at [584, 213] on icon "button" at bounding box center [677, 255] width 204 height 171
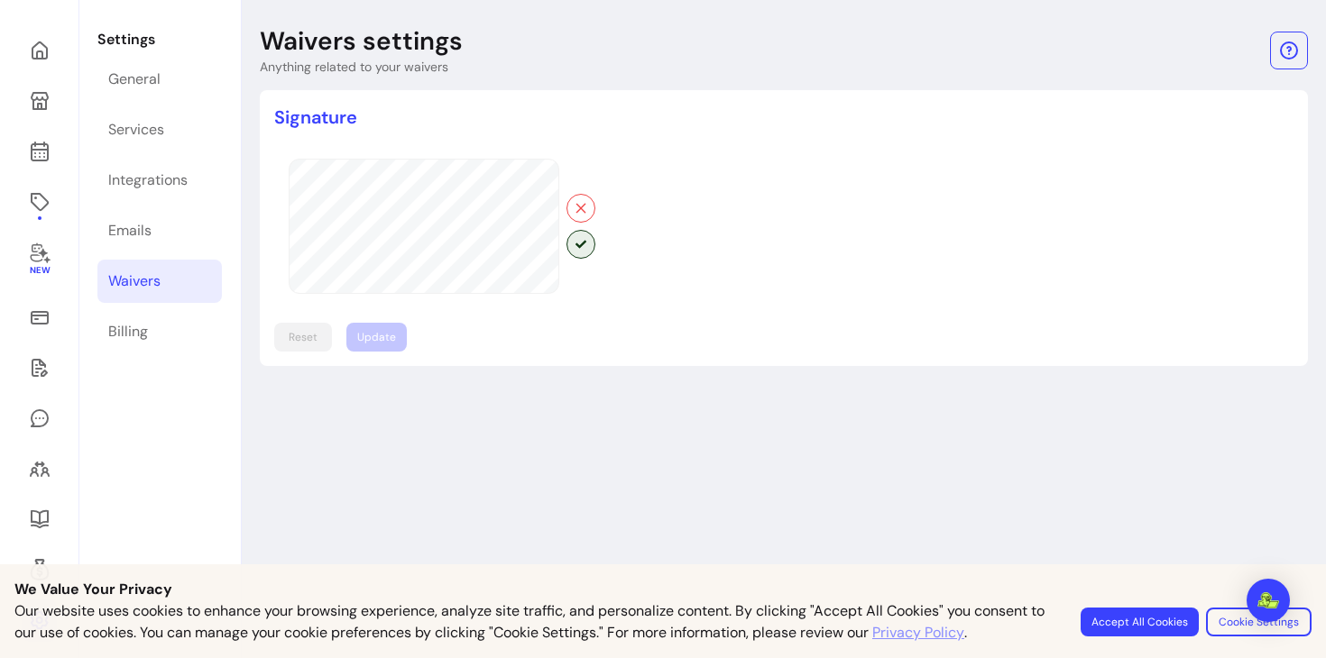
click at [579, 244] on icon "button" at bounding box center [580, 244] width 11 height 11
click at [390, 339] on button "Update" at bounding box center [376, 337] width 59 height 28
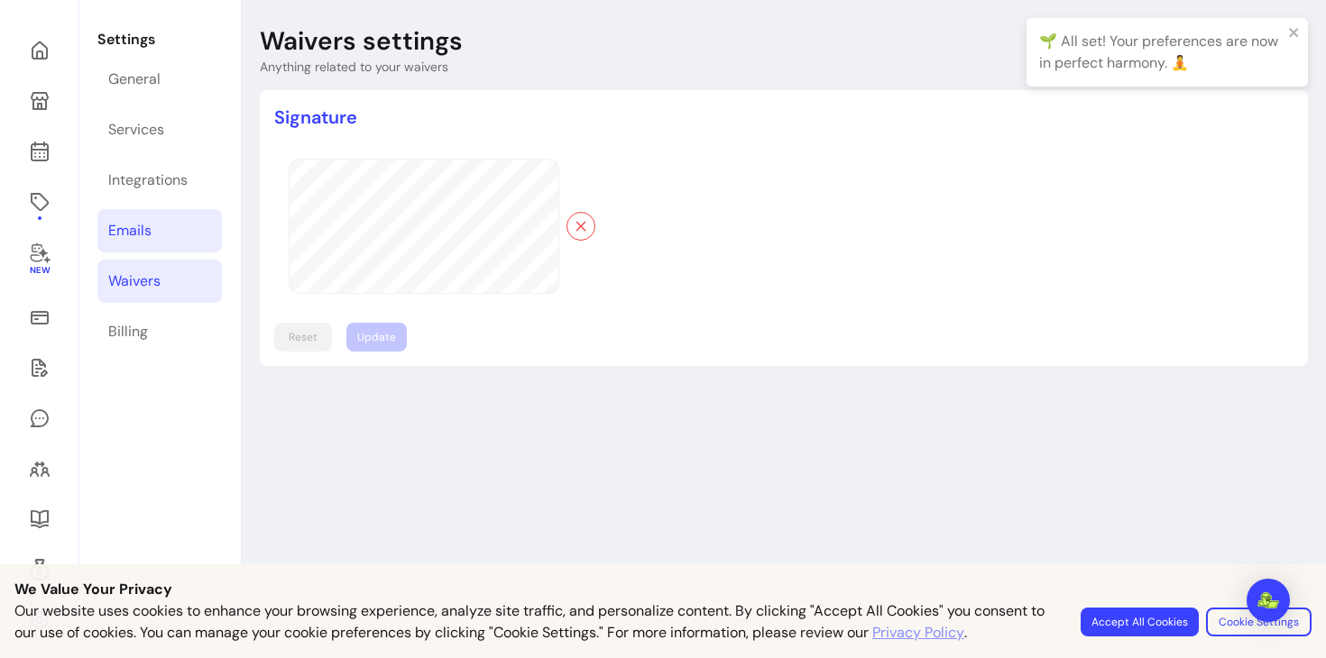
click at [165, 235] on link "Emails" at bounding box center [159, 230] width 124 height 43
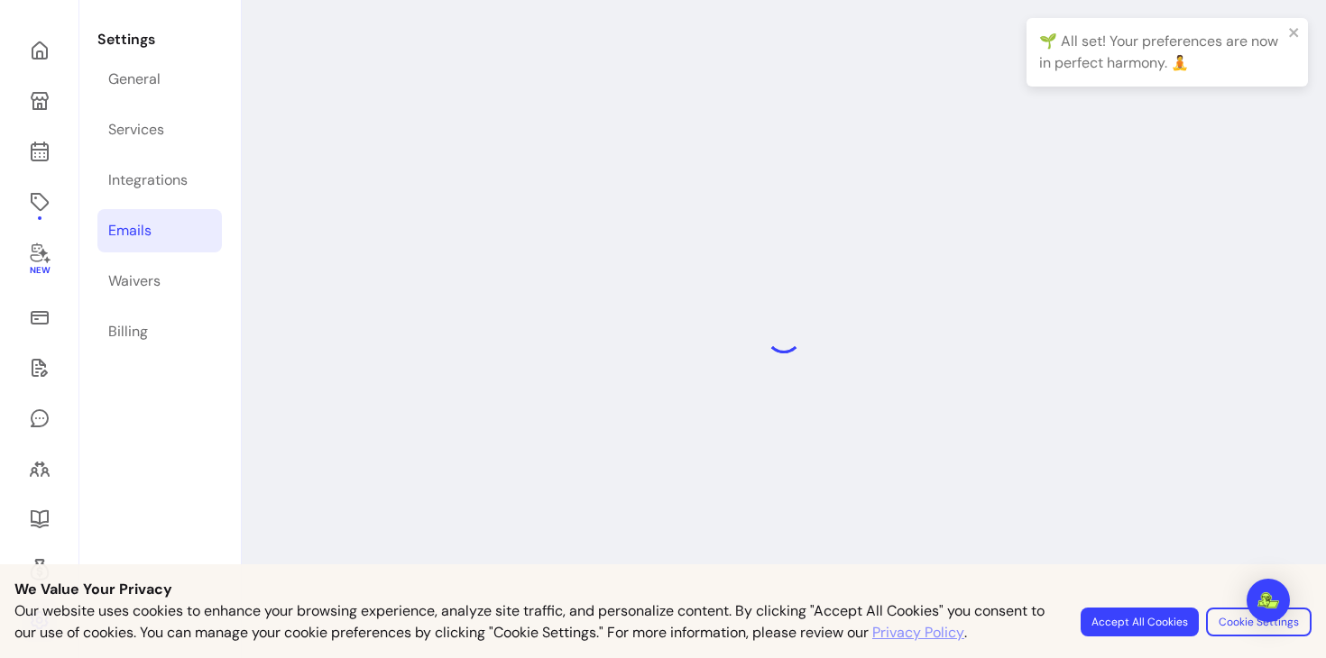
select select "**********"
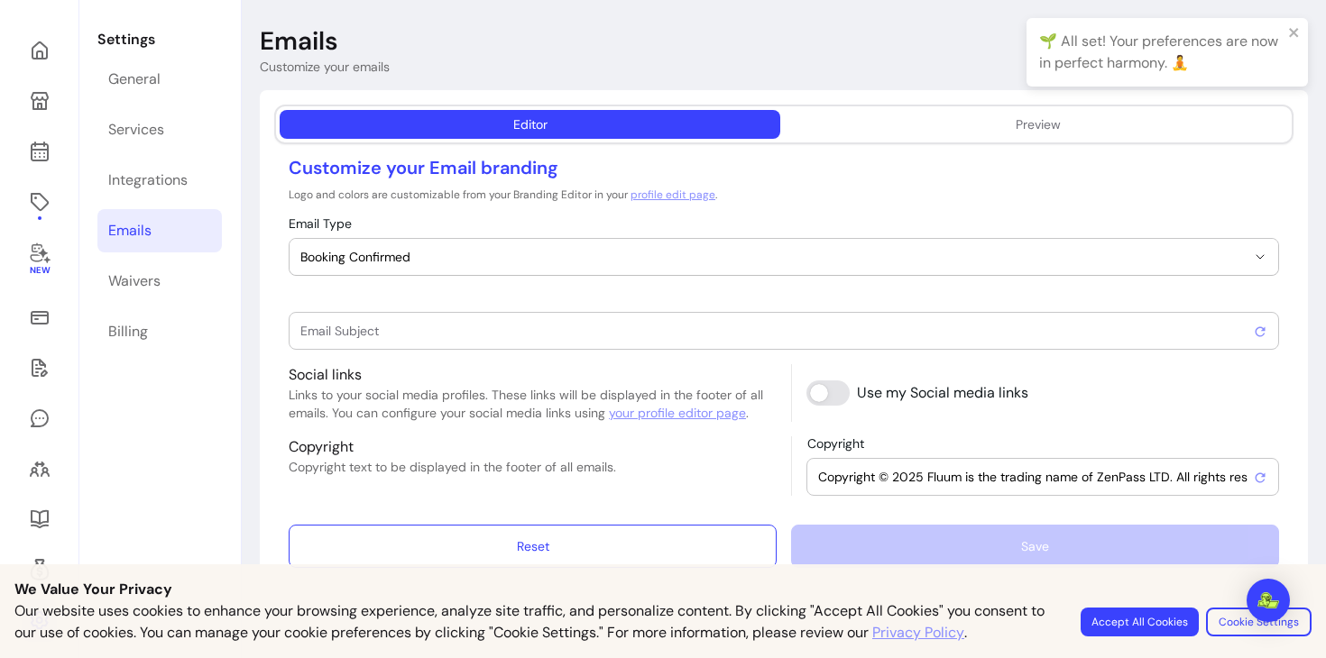
type input "Booking confirmed !"
click at [790, 118] on button "Preview" at bounding box center [1037, 124] width 501 height 29
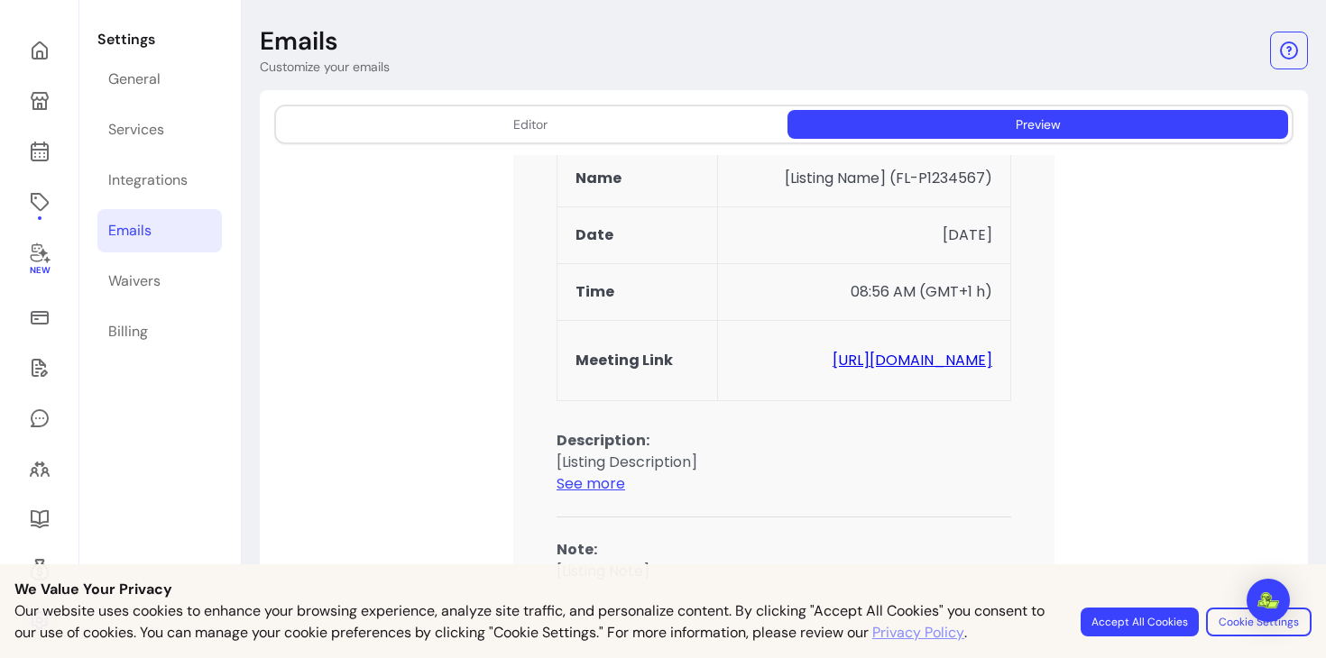
scroll to position [234, 0]
drag, startPoint x: 906, startPoint y: 290, endPoint x: 925, endPoint y: 294, distance: 20.4
click at [925, 294] on td "08:56 AM (GMT+1 h)" at bounding box center [864, 289] width 293 height 57
click at [932, 295] on td "08:56 AM (GMT+1 h)" at bounding box center [864, 289] width 293 height 57
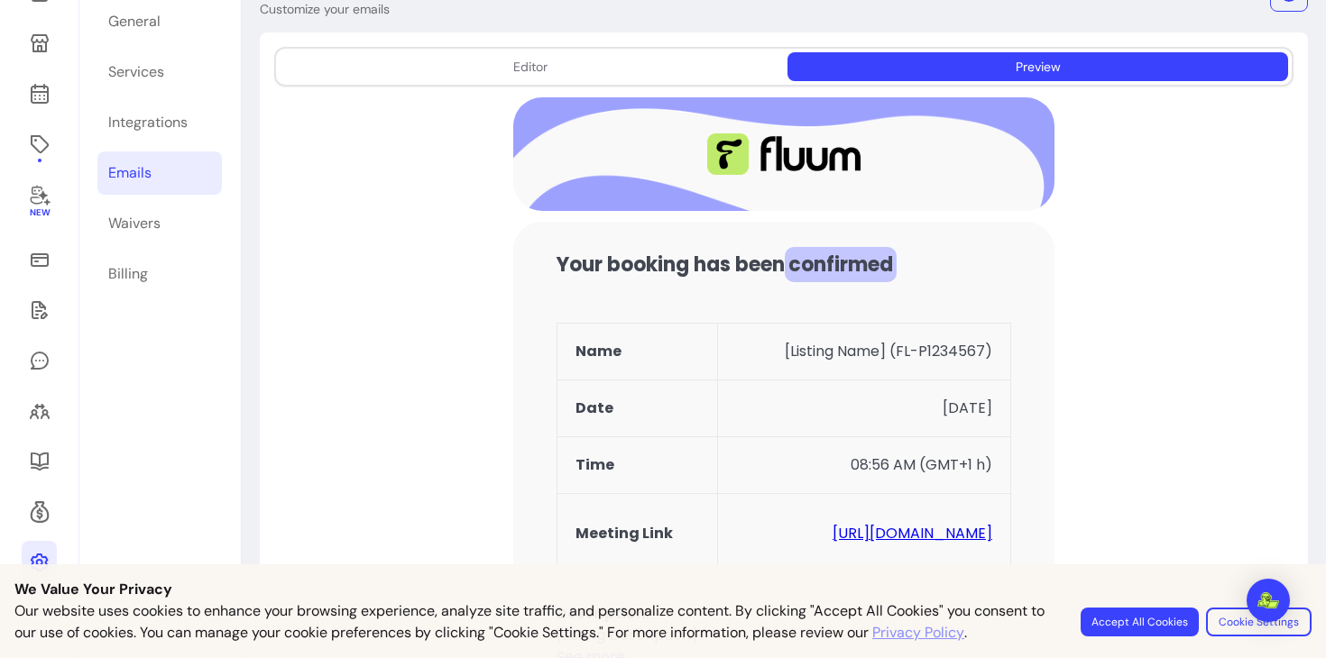
scroll to position [77, 0]
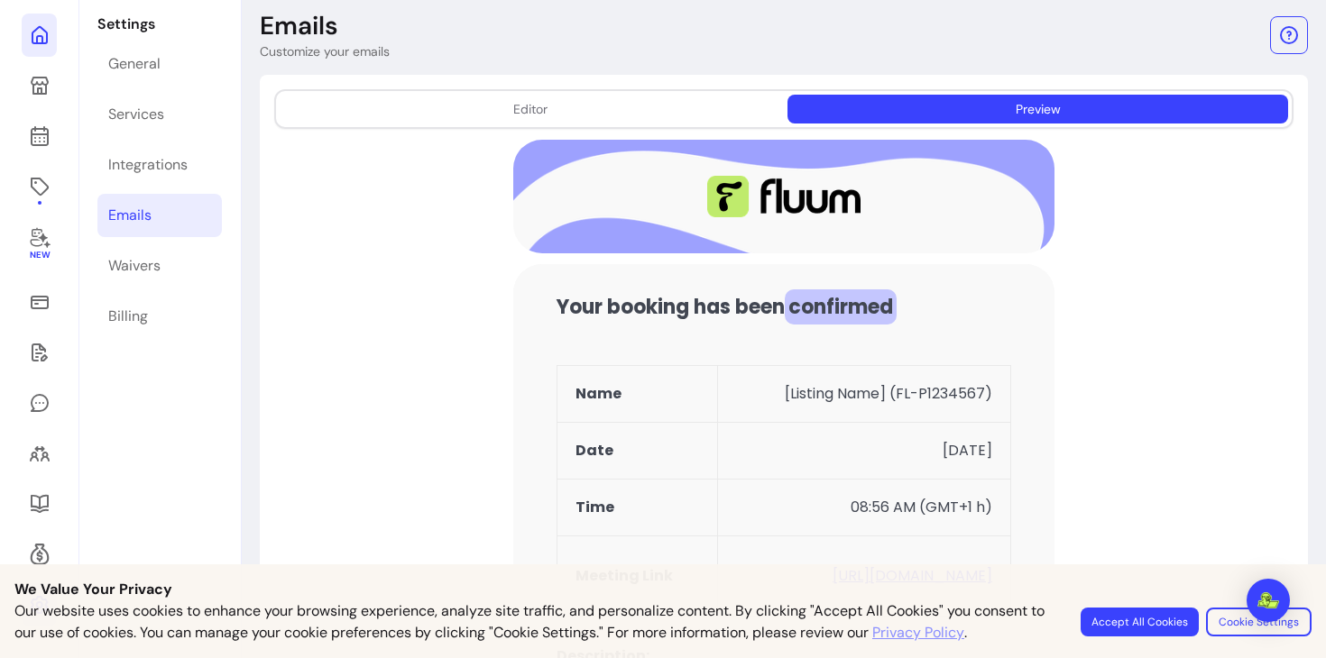
click at [36, 39] on icon at bounding box center [183, 11] width 306 height 257
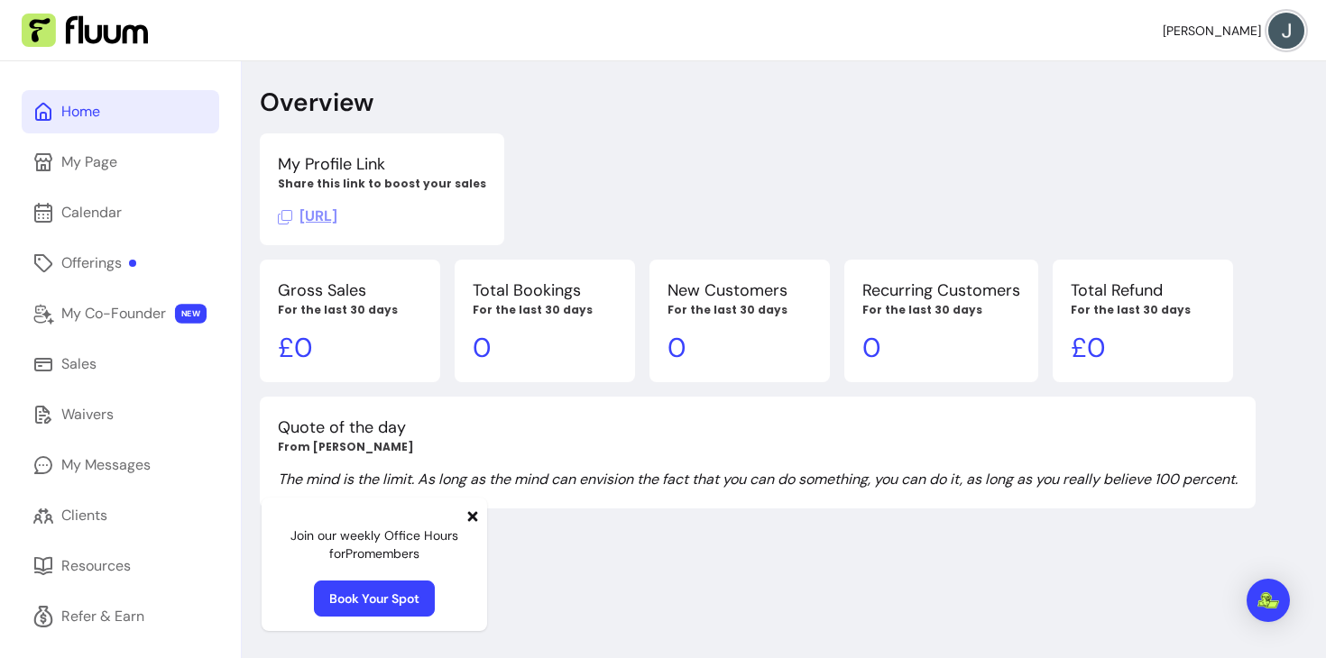
scroll to position [61, 0]
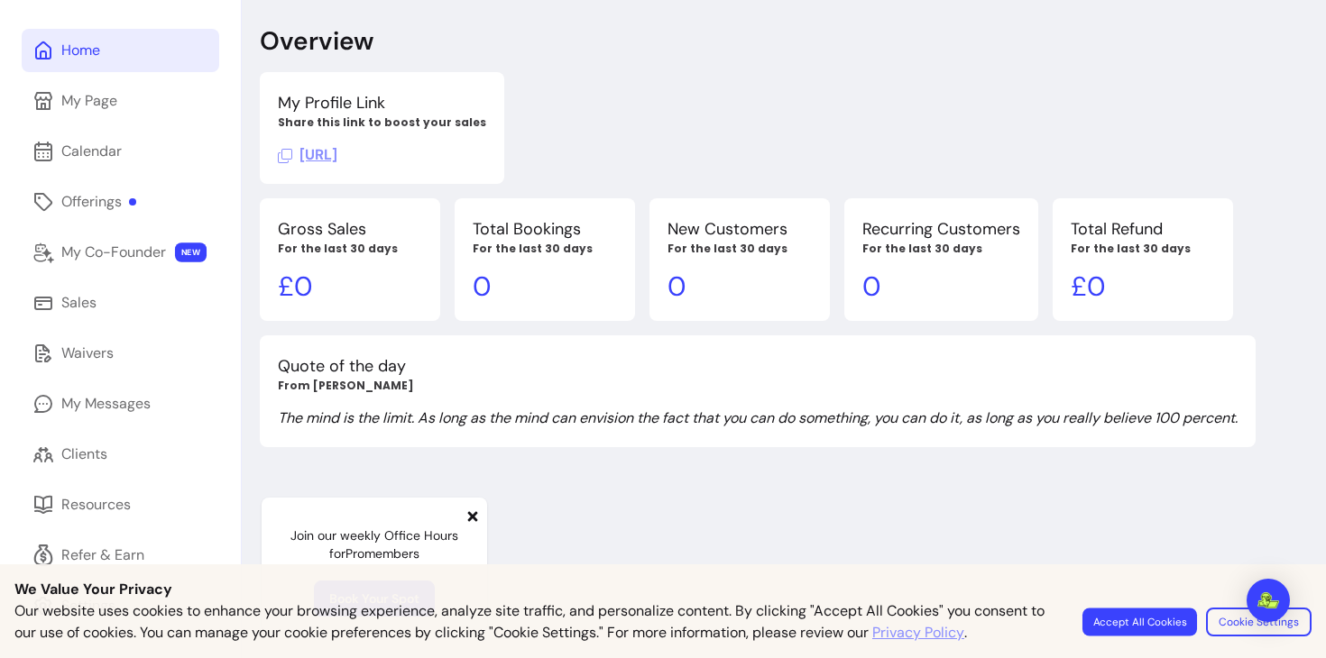
click at [1165, 621] on button "Accept All Cookies" at bounding box center [1139, 622] width 115 height 28
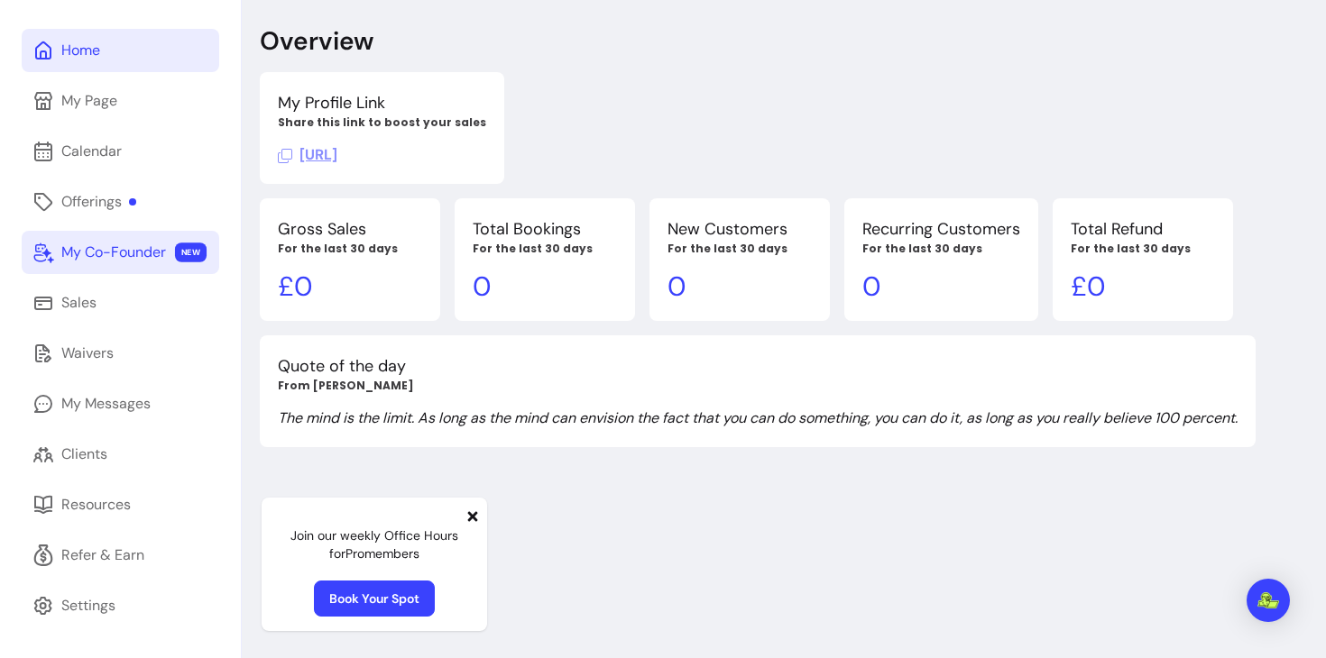
click at [152, 255] on div "My Co-Founder" at bounding box center [113, 253] width 105 height 22
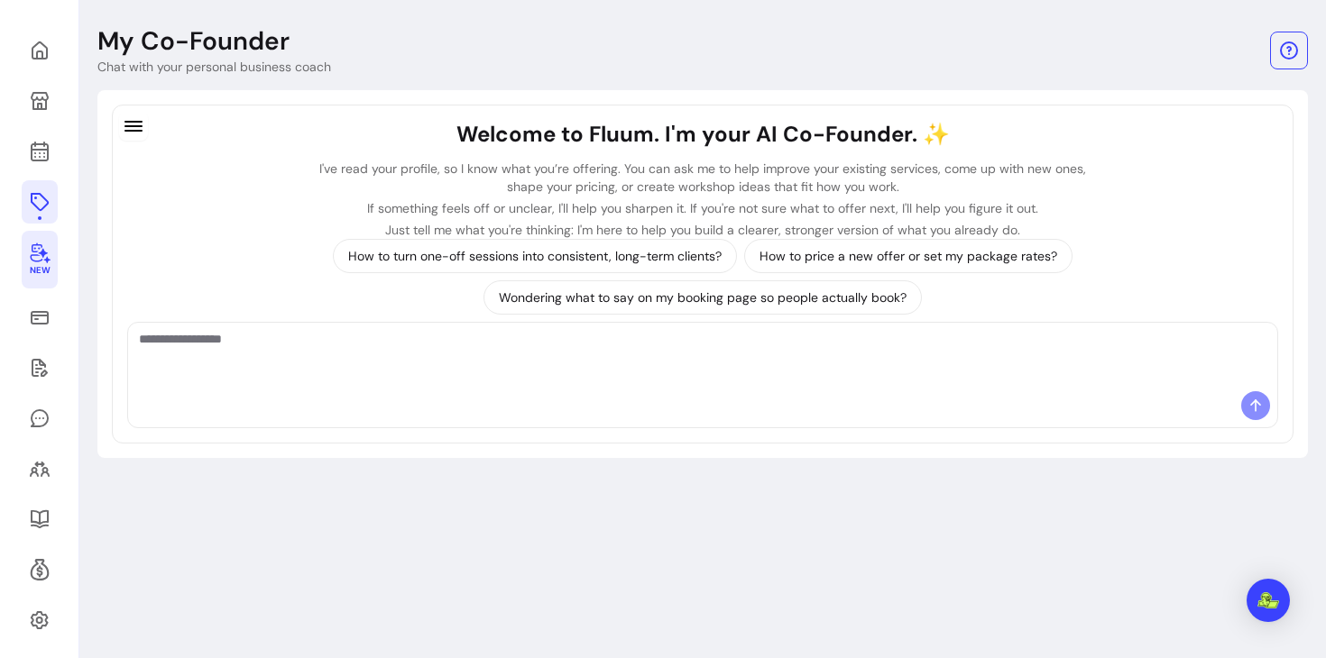
click at [36, 207] on icon at bounding box center [40, 202] width 18 height 18
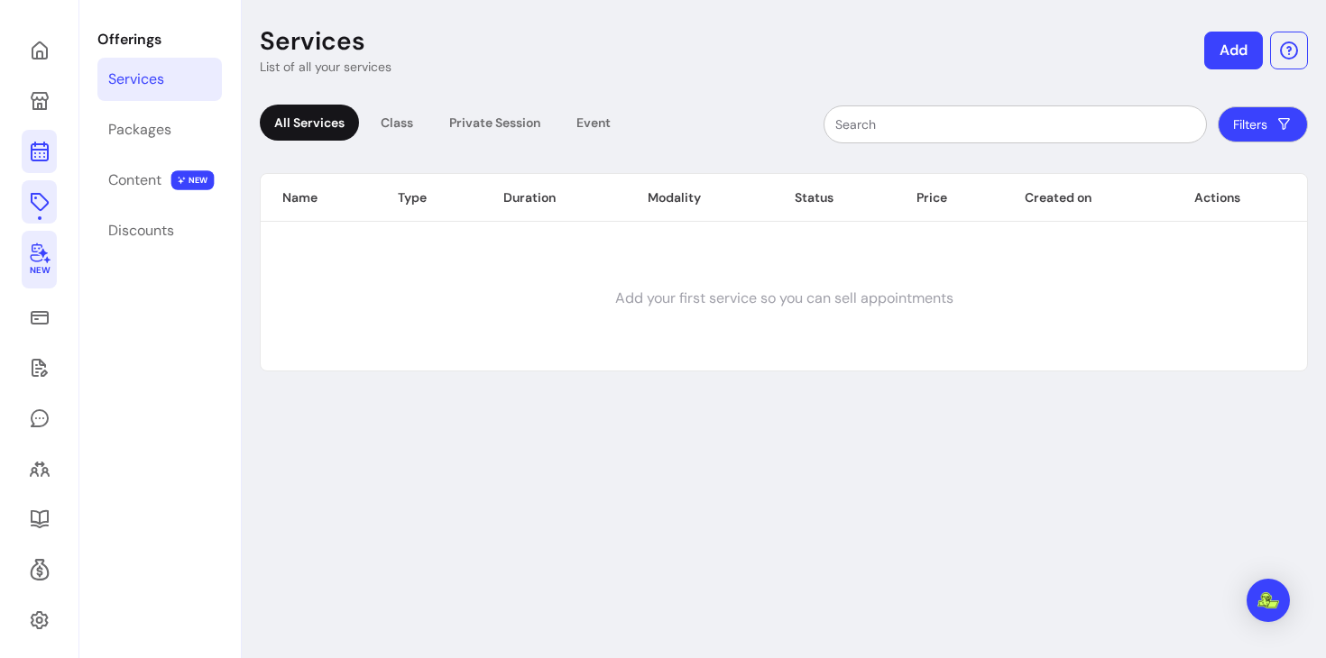
click at [37, 141] on icon at bounding box center [40, 152] width 22 height 22
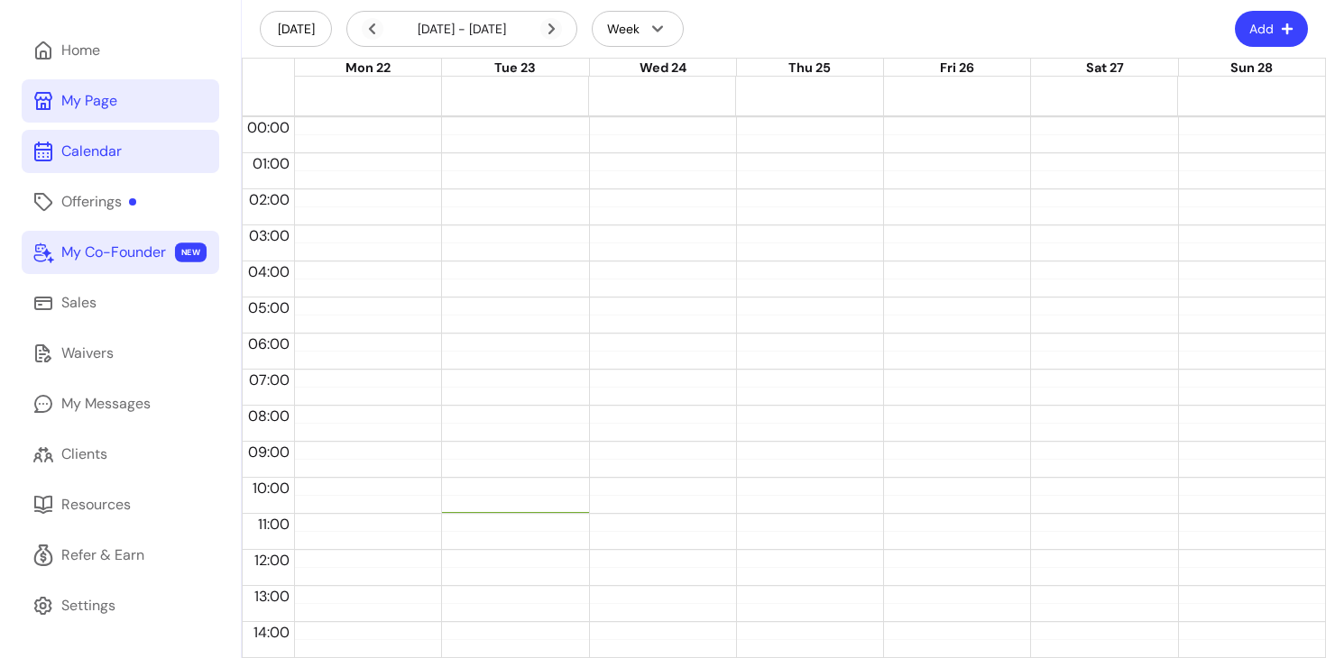
click at [166, 91] on link "My Page" at bounding box center [121, 100] width 198 height 43
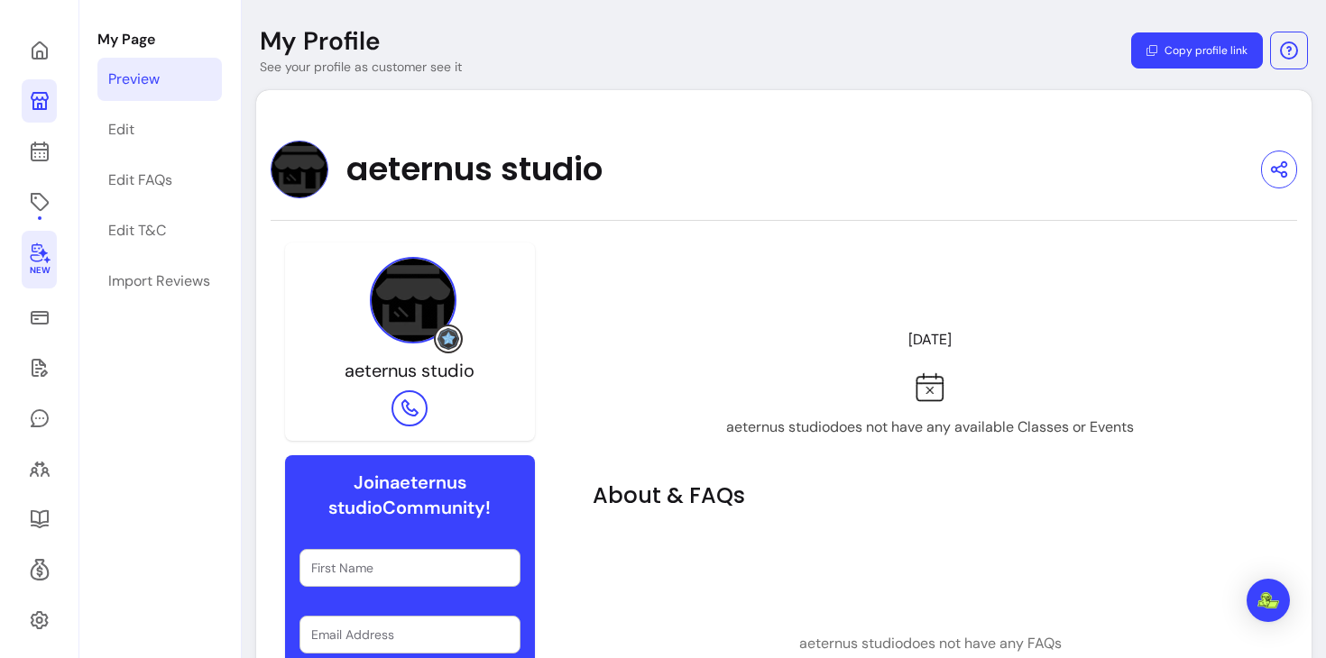
click at [395, 174] on span "aeternus studio" at bounding box center [474, 170] width 256 height 36
click at [468, 181] on span "aeternus studio" at bounding box center [474, 170] width 256 height 36
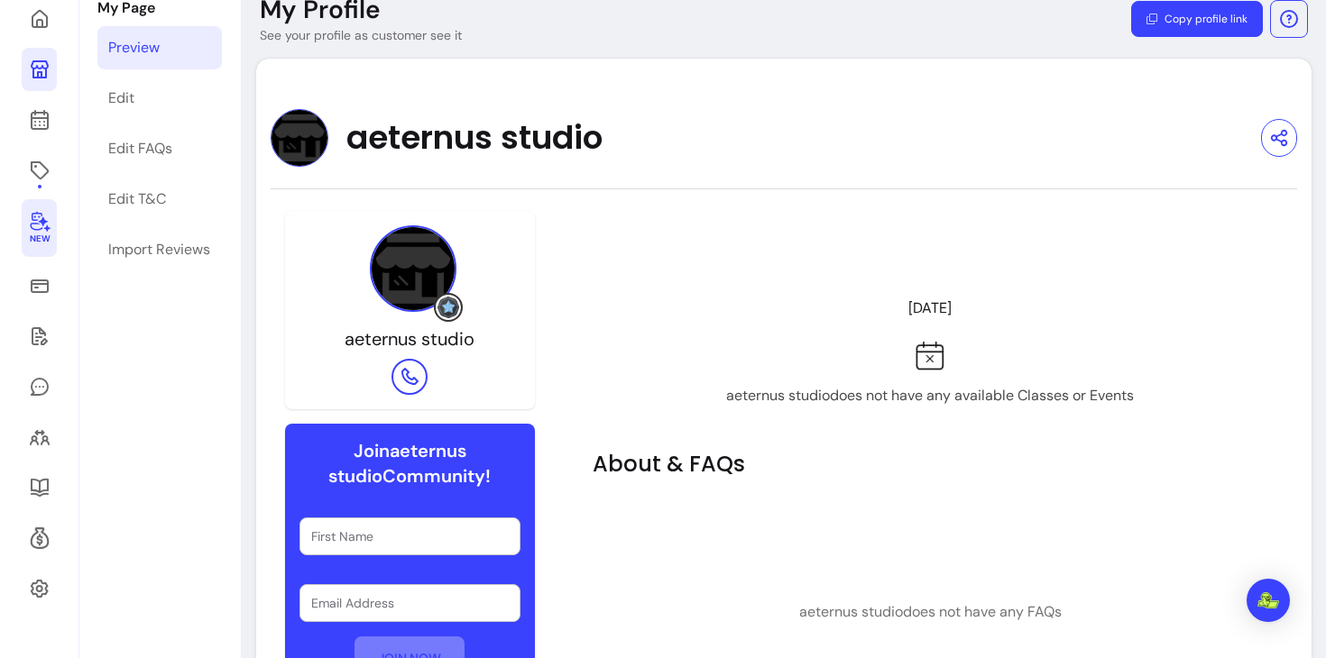
scroll to position [90, 0]
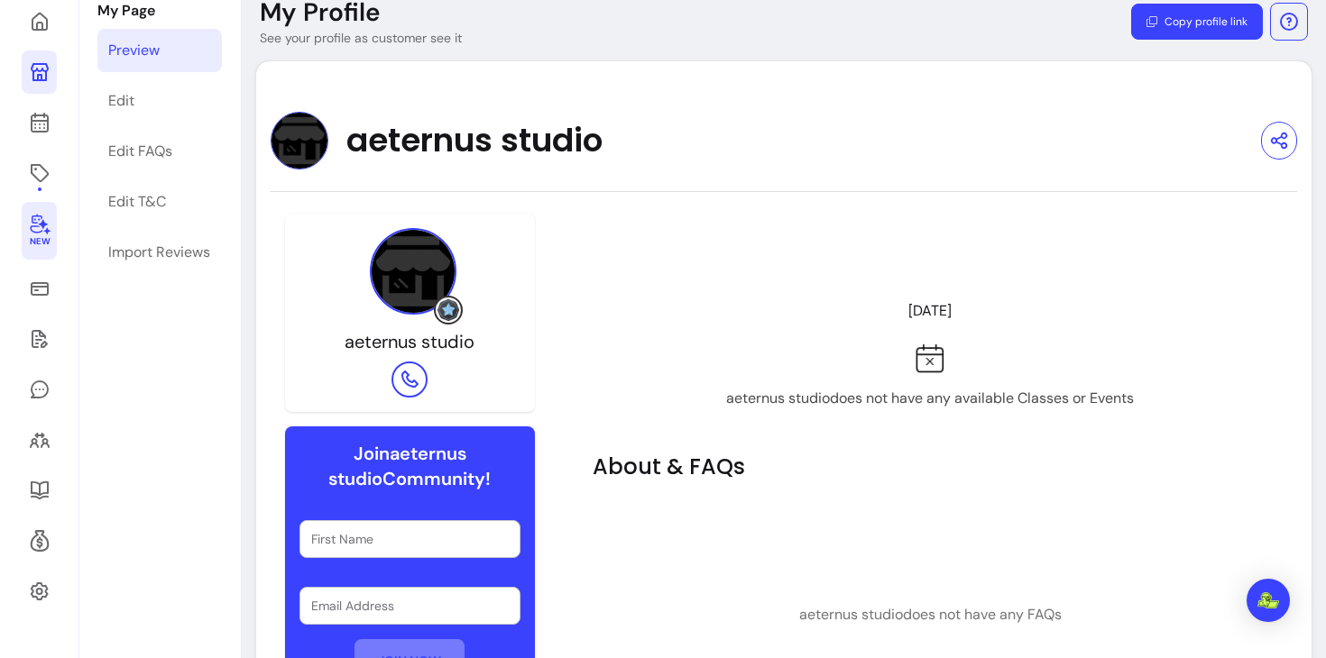
click at [300, 137] on img at bounding box center [300, 141] width 58 height 58
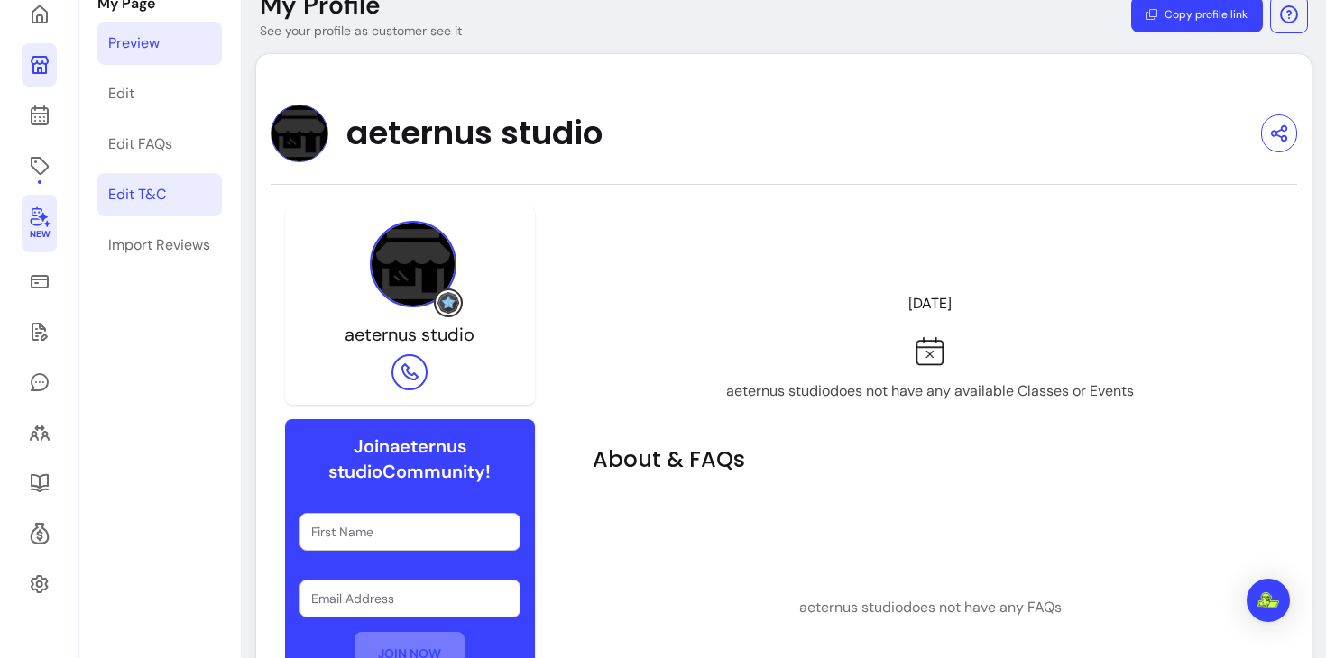
scroll to position [98, 0]
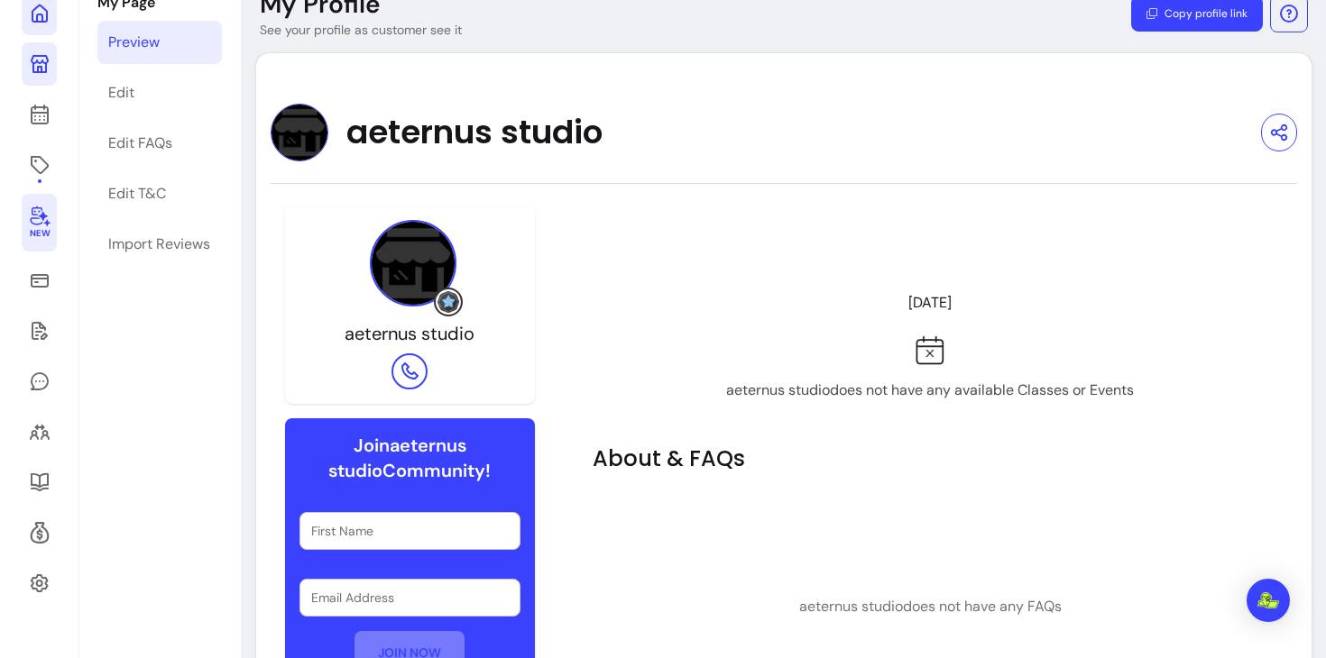
click at [51, 23] on link at bounding box center [39, 13] width 35 height 43
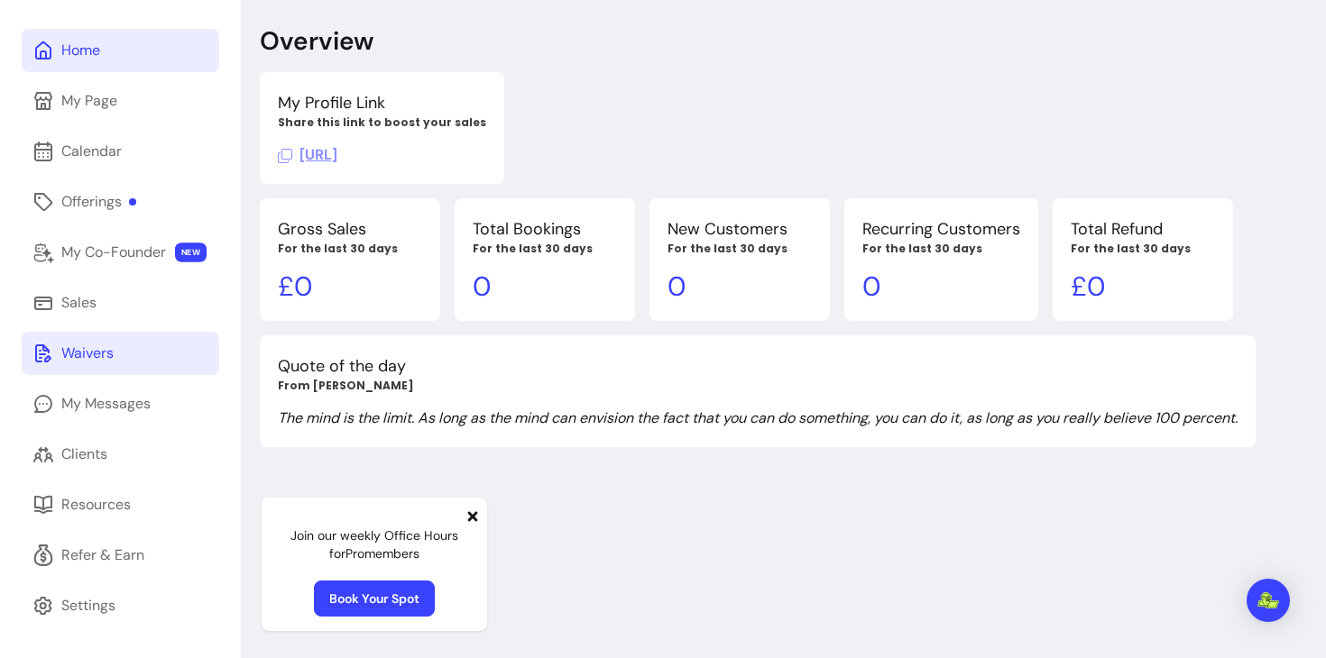
scroll to position [61, 0]
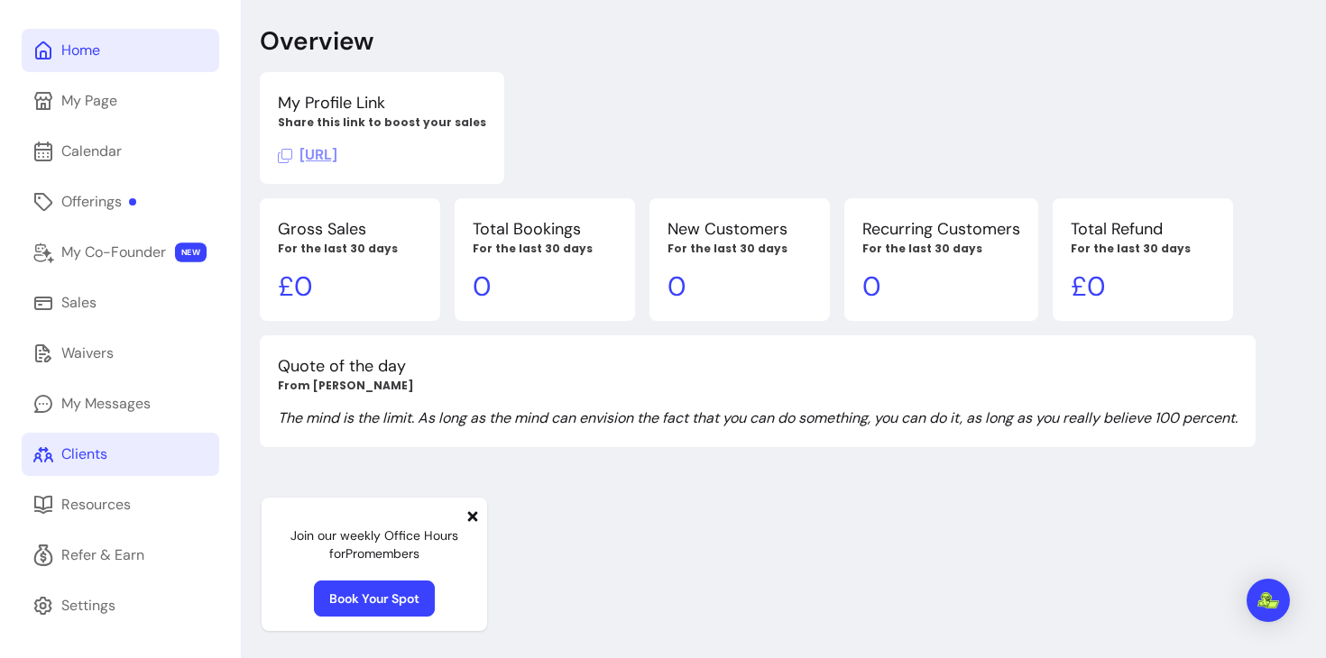
click at [123, 458] on link "Clients" at bounding box center [121, 454] width 198 height 43
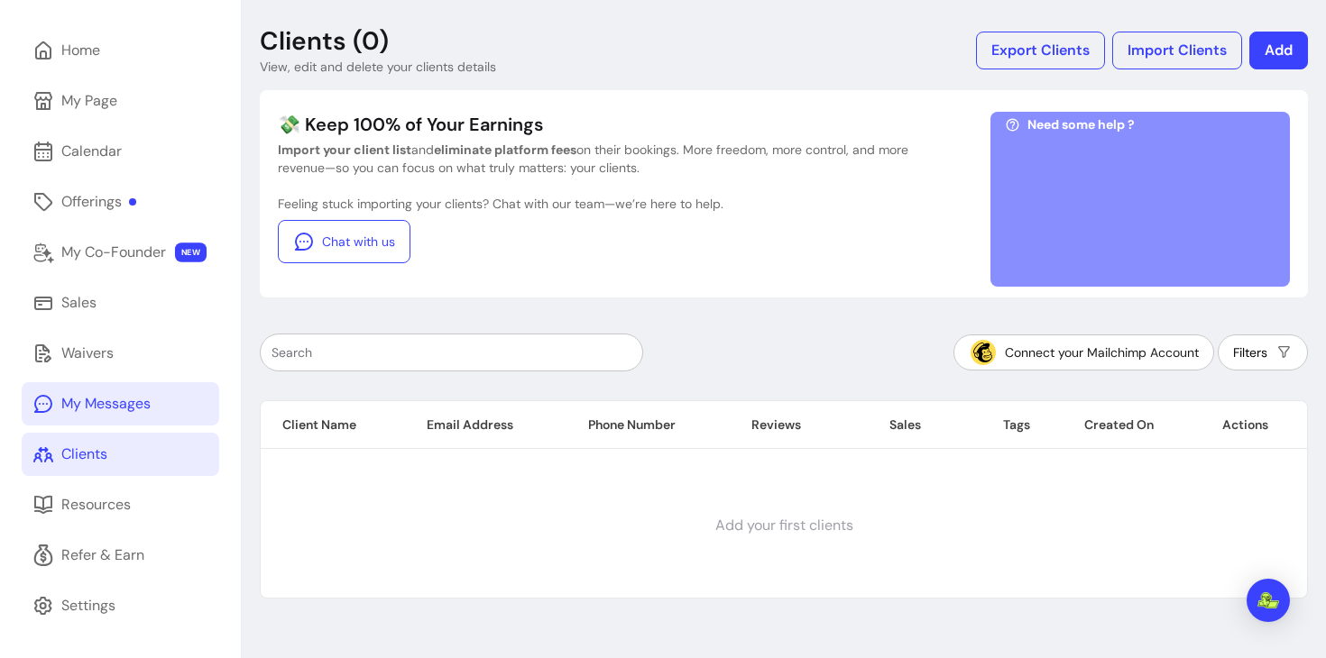
click at [176, 402] on link "My Messages" at bounding box center [121, 403] width 198 height 43
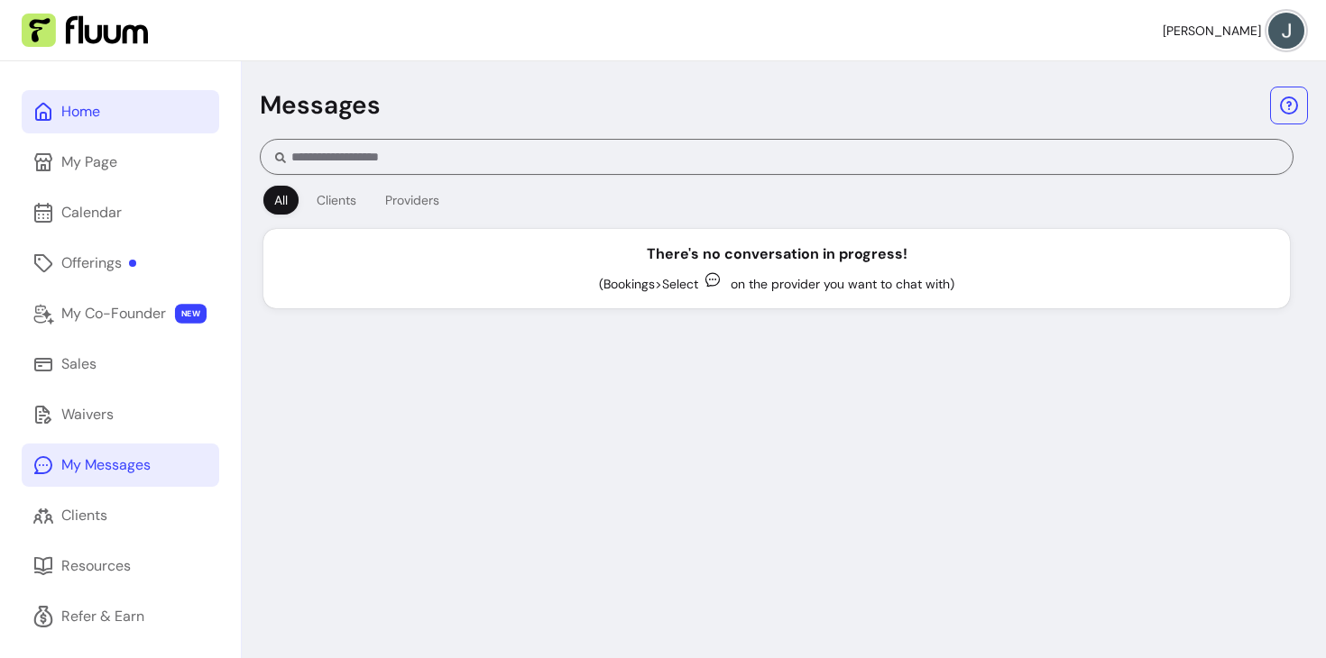
click at [93, 99] on link "Home" at bounding box center [121, 111] width 198 height 43
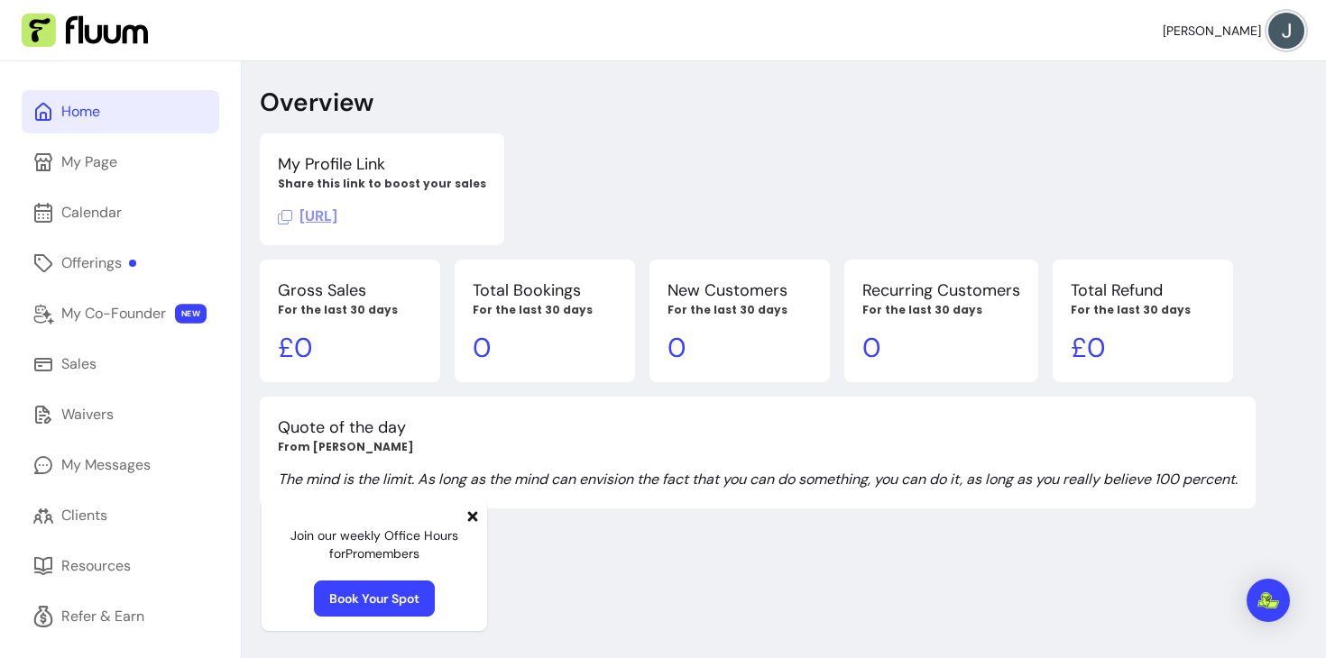
scroll to position [61, 0]
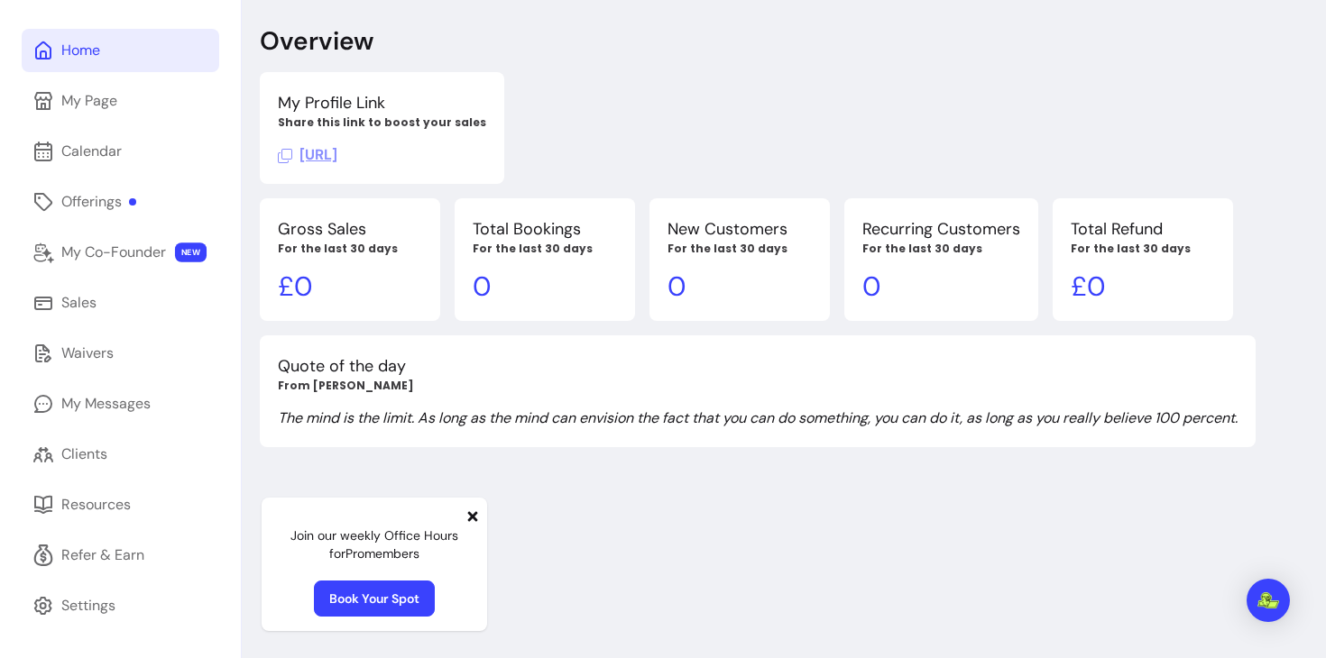
click at [619, 418] on p "The mind is the limit. As long as the mind can envision the fact that you can d…" at bounding box center [758, 419] width 960 height 22
drag, startPoint x: 621, startPoint y: 388, endPoint x: 675, endPoint y: 424, distance: 64.3
click at [676, 425] on div "Quote of the day From [PERSON_NAME] The mind is the limit. As long as the mind …" at bounding box center [758, 392] width 996 height 112
click at [732, 465] on div "Overview My Profile Link Share this link to boost your sales [URL] Gross Sales …" at bounding box center [784, 329] width 1084 height 658
click at [421, 592] on link "Book Your Spot" at bounding box center [374, 599] width 121 height 36
